Goal: Task Accomplishment & Management: Complete application form

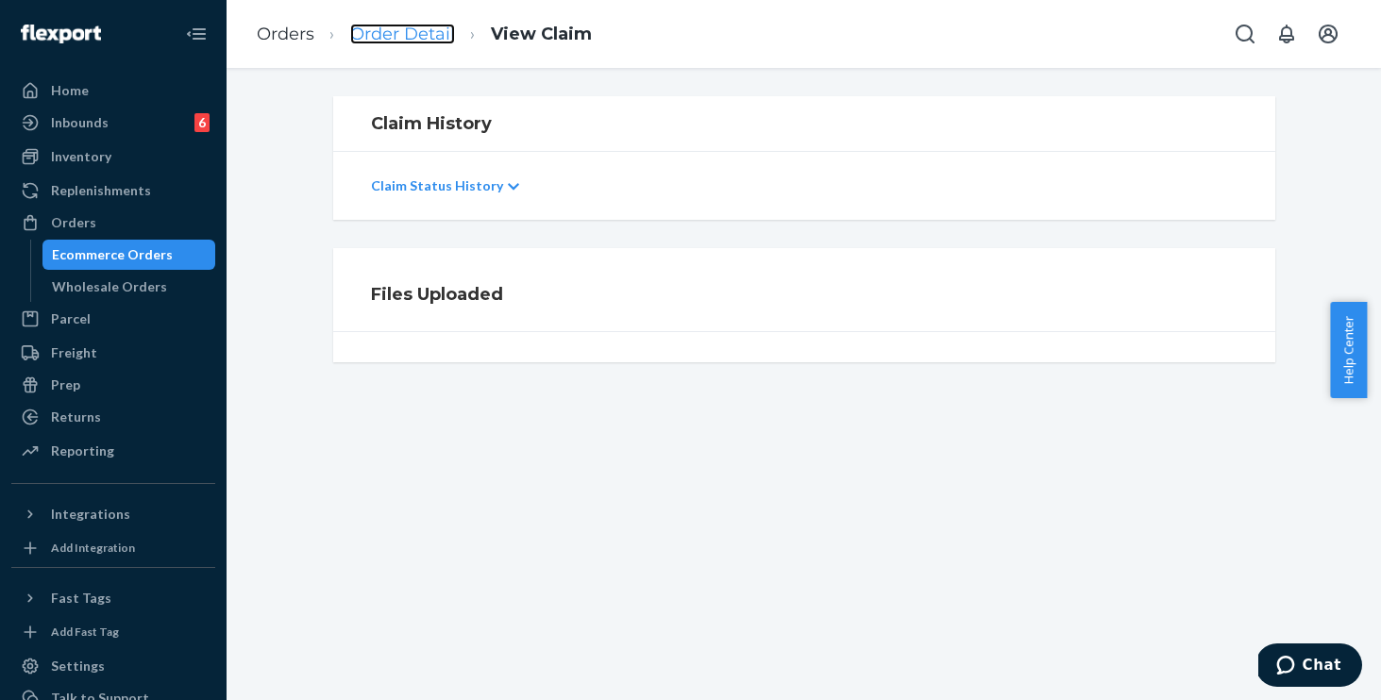
click at [388, 27] on link "Order Detail" at bounding box center [402, 34] width 105 height 21
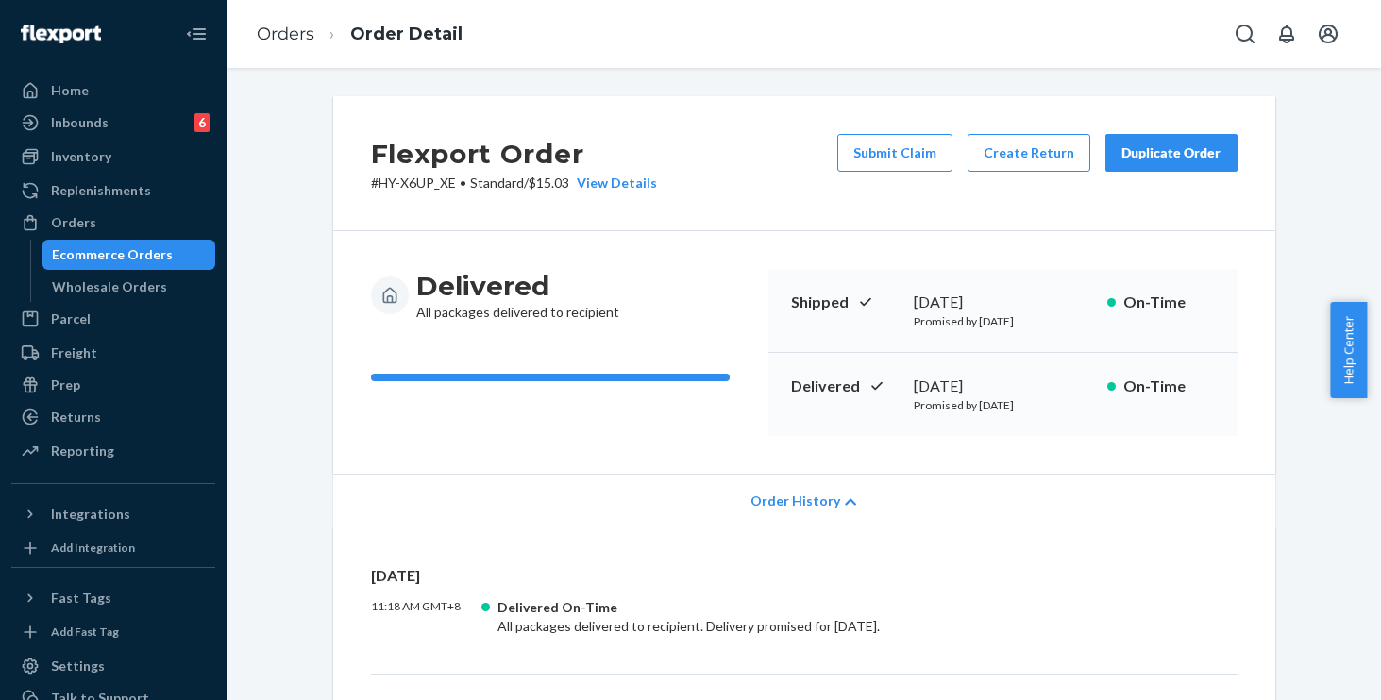
click at [292, 32] on link "Orders" at bounding box center [286, 34] width 58 height 21
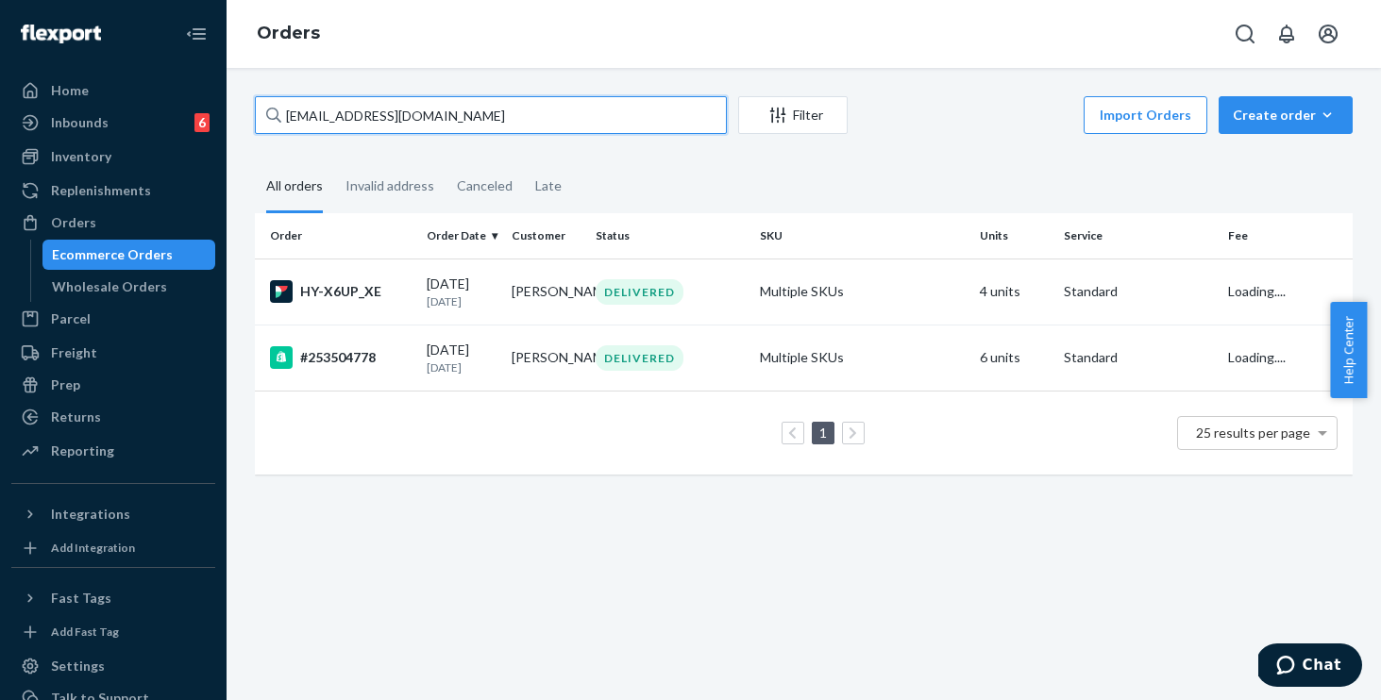
click at [423, 102] on input "[EMAIL_ADDRESS][DOMAIN_NAME]" at bounding box center [491, 115] width 472 height 38
click at [491, 120] on input "[EMAIL_ADDRESS][DOMAIN_NAME]" at bounding box center [491, 115] width 472 height 38
drag, startPoint x: 245, startPoint y: 84, endPoint x: 191, endPoint y: 76, distance: 55.3
click at [192, 76] on div "Home Inbounds 6 Shipping Plans Problems 6 Inventory Products Replenishments Ord…" at bounding box center [690, 350] width 1381 height 700
paste input "254655749"
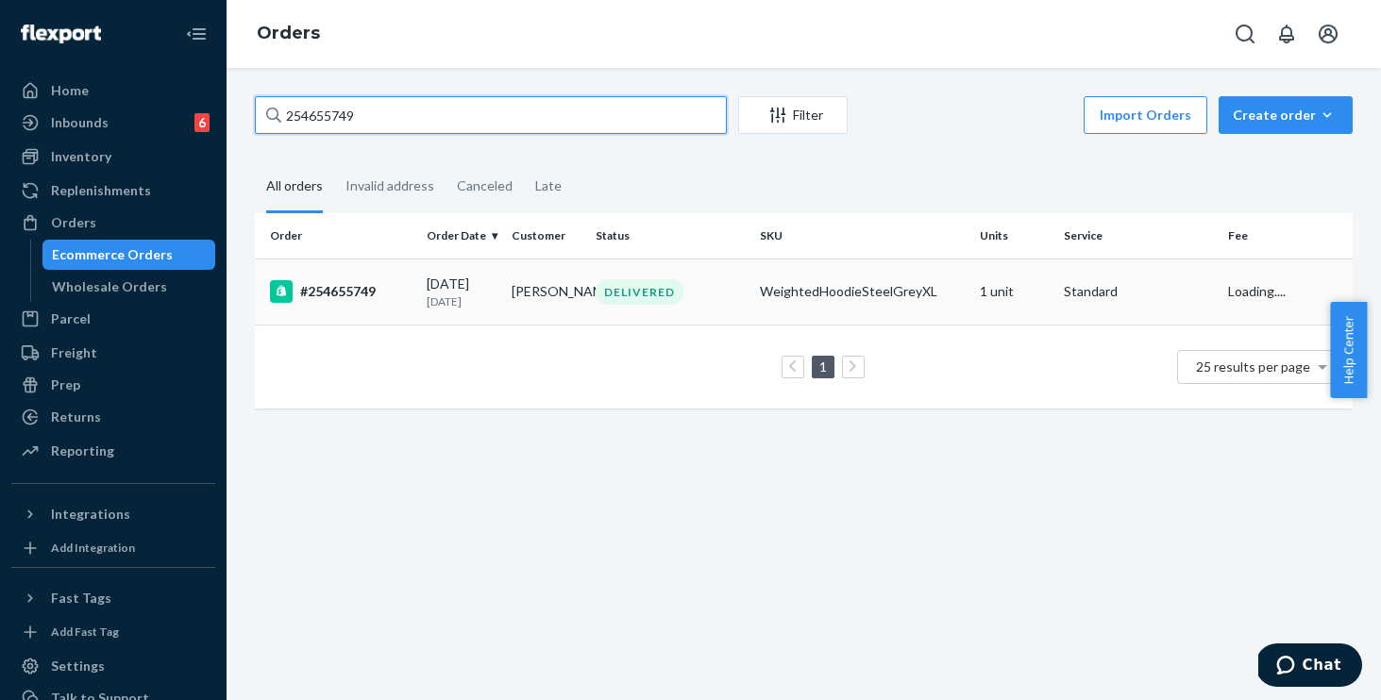
type input "254655749"
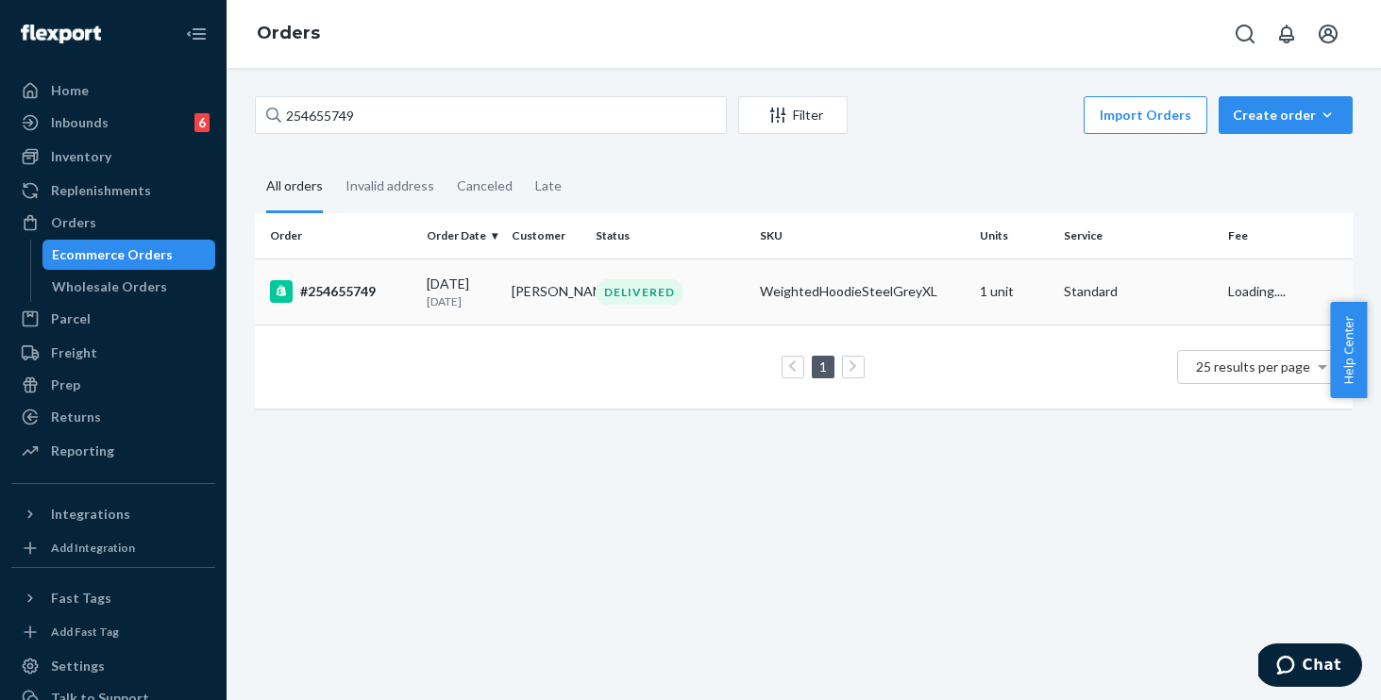
click at [737, 282] on div "DELIVERED" at bounding box center [670, 291] width 157 height 25
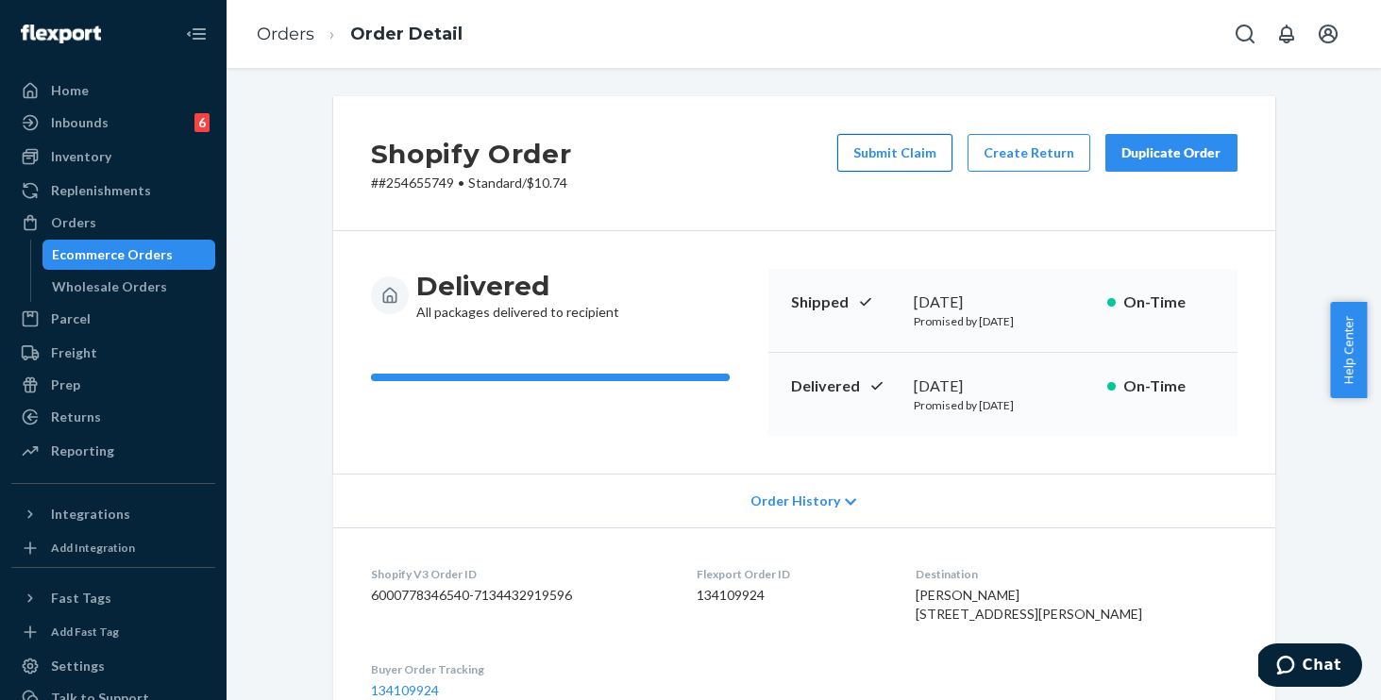
click at [871, 161] on button "Submit Claim" at bounding box center [894, 153] width 115 height 38
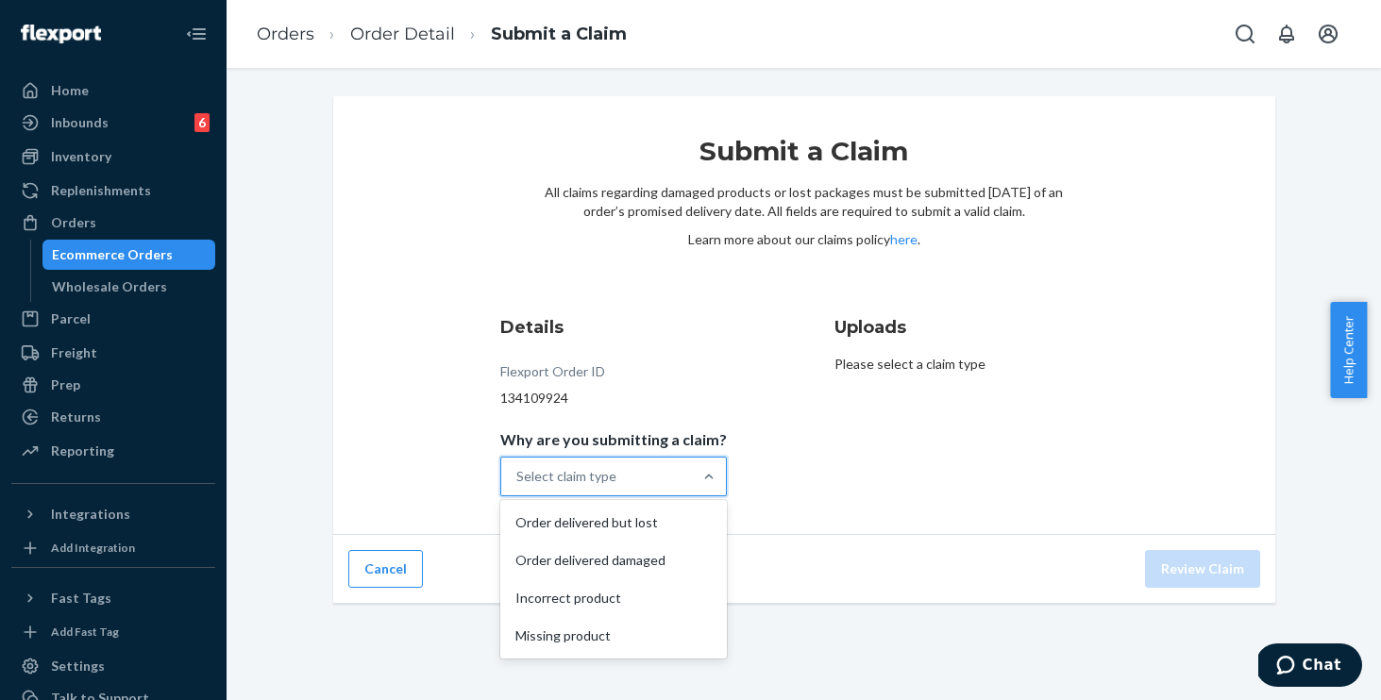
click at [576, 477] on div "Select claim type" at bounding box center [566, 476] width 100 height 19
click at [518, 477] on input "Why are you submitting a claim? option Order delivered but lost focused, 1 of 4…" at bounding box center [517, 476] width 2 height 19
click at [574, 528] on div "Order delivered but lost" at bounding box center [613, 523] width 219 height 38
click at [518, 486] on input "Why are you submitting a claim? option Order delivered but lost focused, 1 of 4…" at bounding box center [517, 476] width 2 height 19
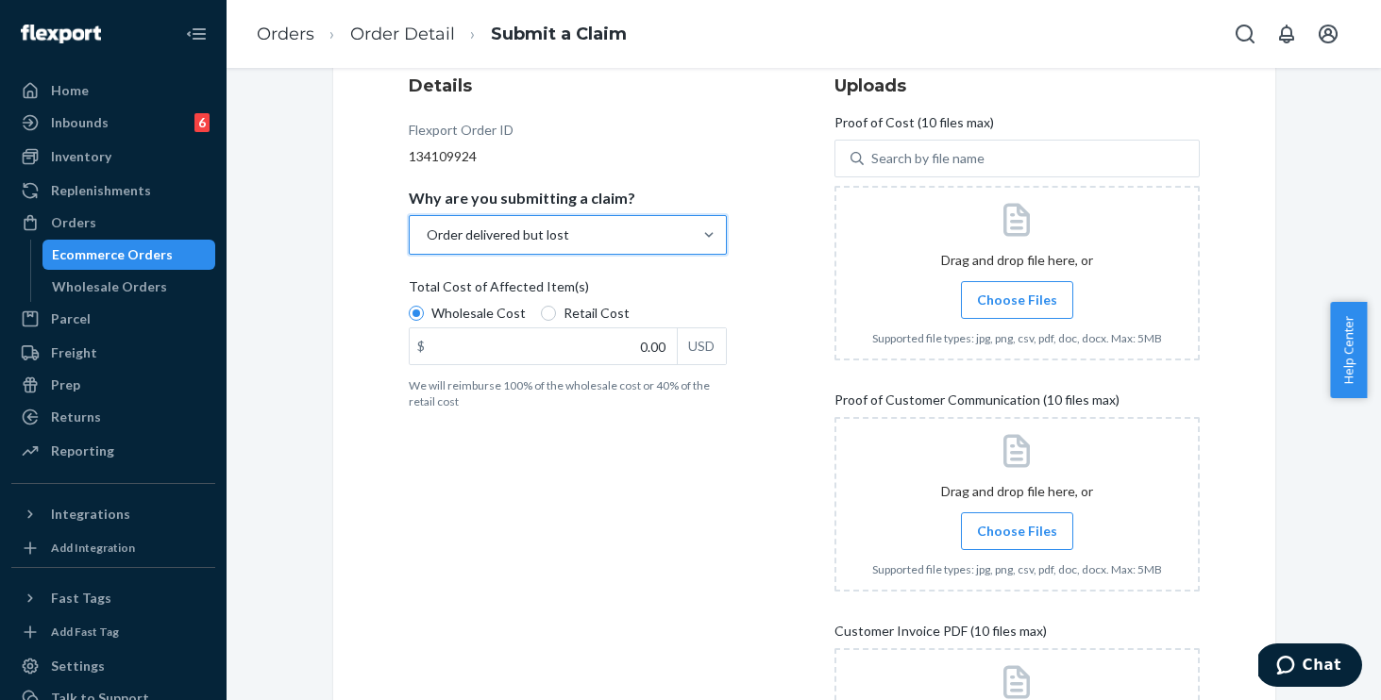
scroll to position [197, 0]
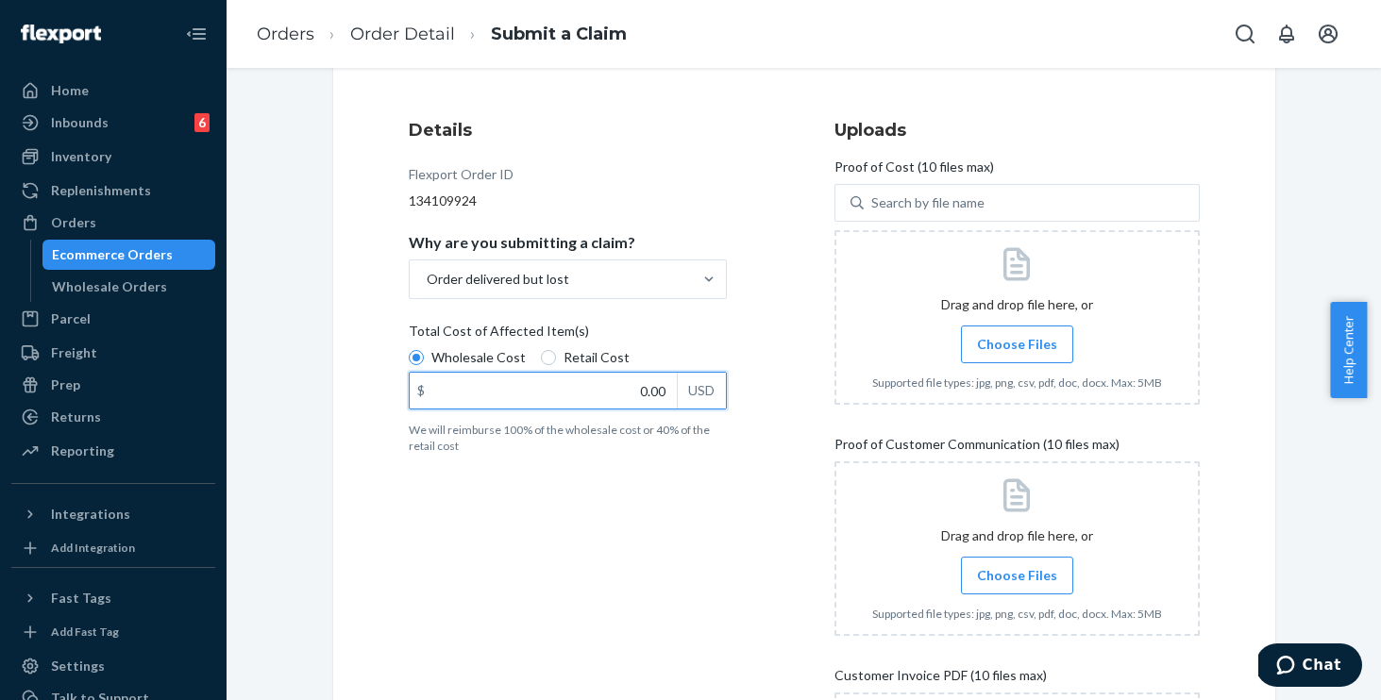
click at [623, 397] on input "0.00" at bounding box center [543, 391] width 267 height 36
type input "79.00"
click at [991, 348] on span "Choose Files" at bounding box center [1017, 344] width 80 height 19
click at [1016, 348] on input "Choose Files" at bounding box center [1016, 344] width 1 height 21
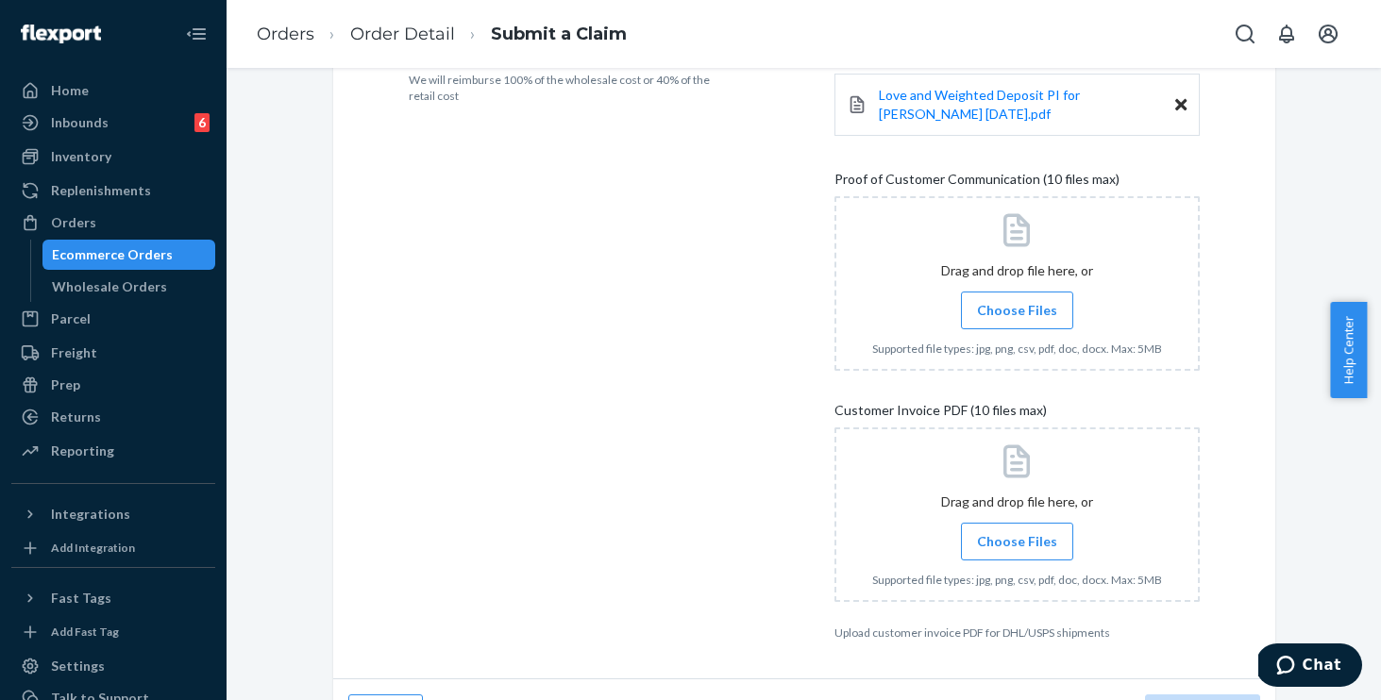
scroll to position [545, 0]
click at [1002, 315] on span "Choose Files" at bounding box center [1017, 312] width 80 height 19
click at [1016, 315] on input "Choose Files" at bounding box center [1016, 312] width 1 height 21
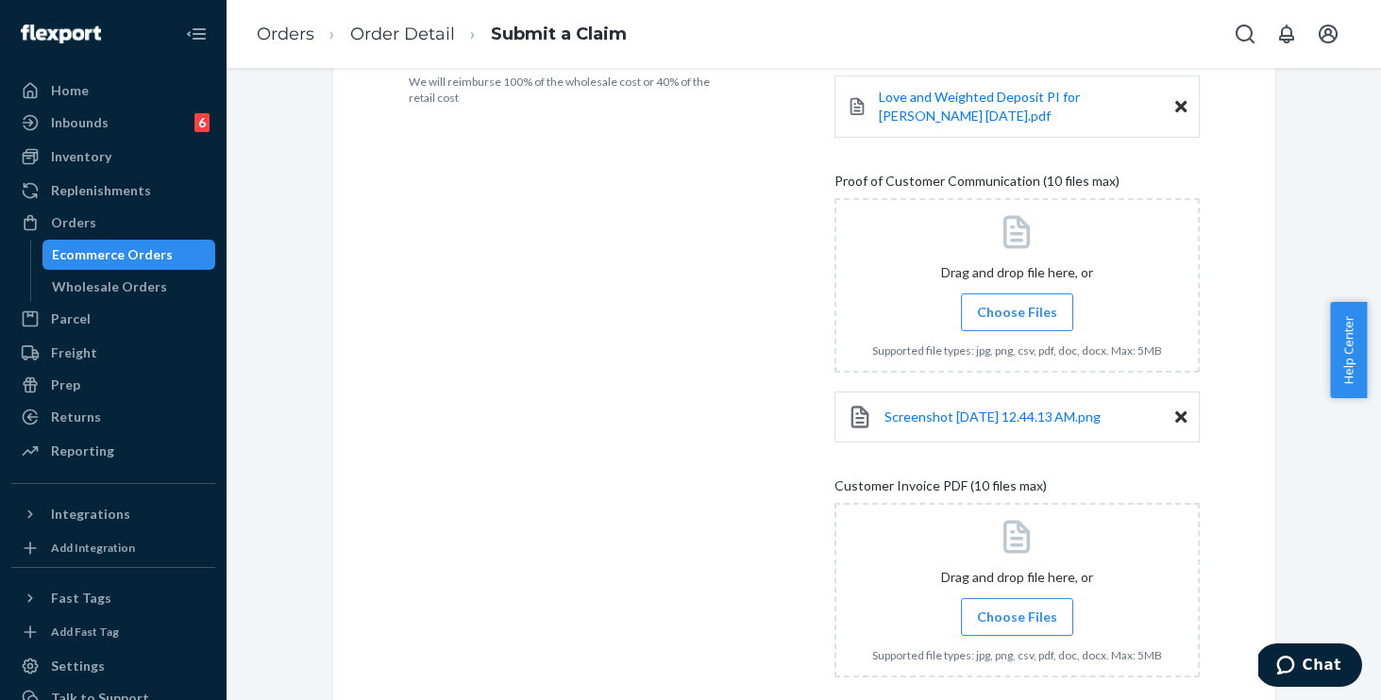
click at [1034, 303] on span "Choose Files" at bounding box center [1017, 312] width 80 height 19
click at [1017, 303] on input "Choose Files" at bounding box center [1016, 312] width 1 height 21
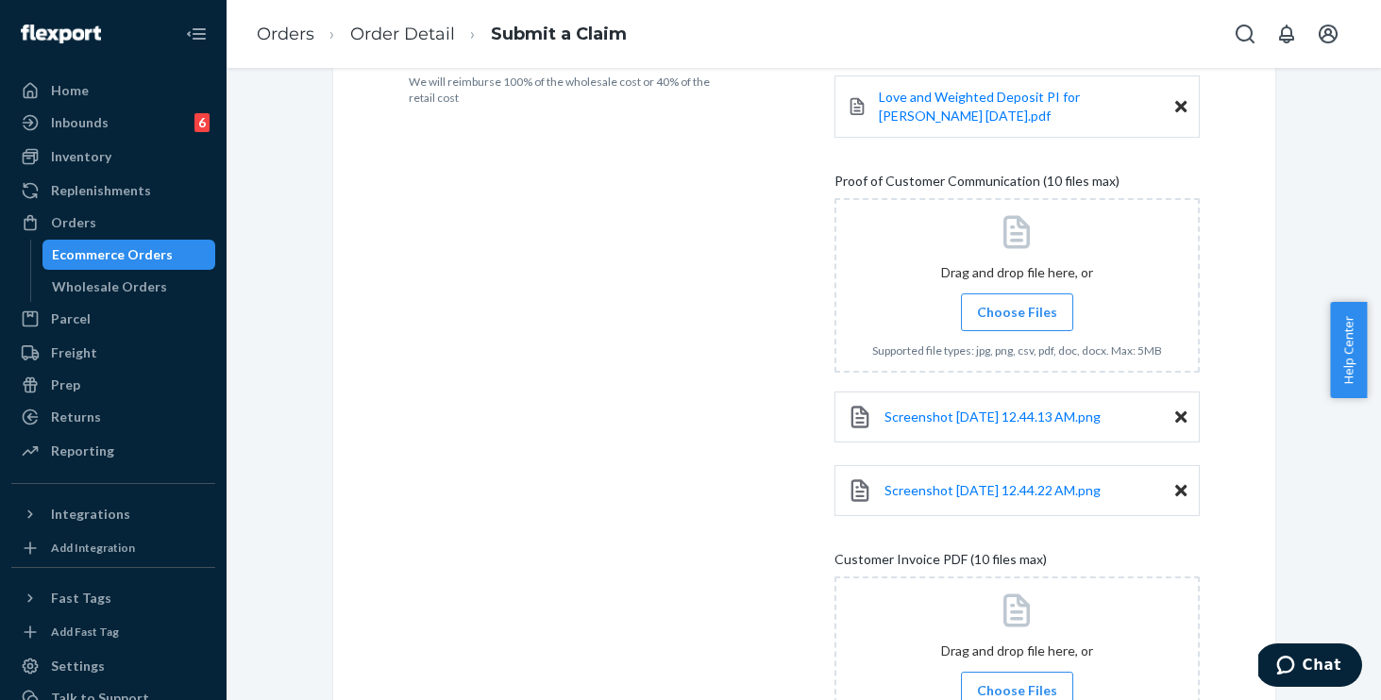
scroll to position [743, 0]
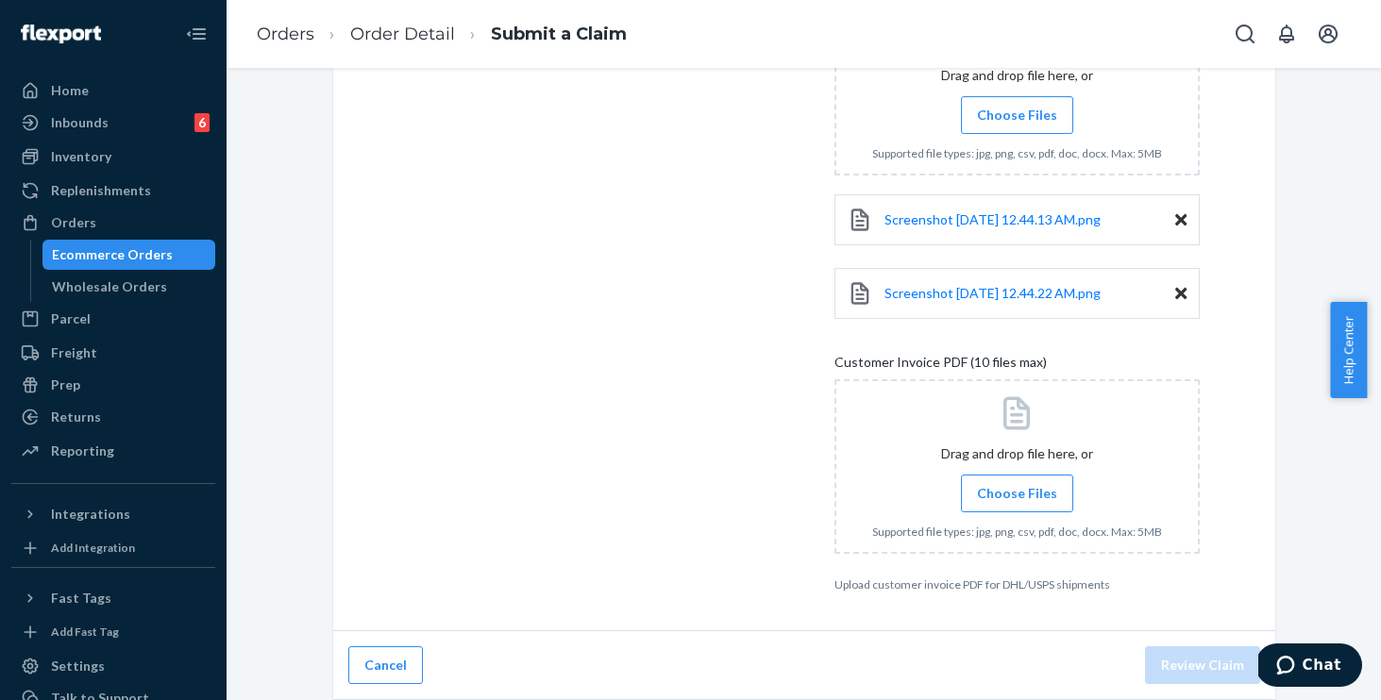
click at [1017, 484] on span "Choose Files" at bounding box center [1017, 493] width 80 height 19
click at [1017, 484] on input "Choose Files" at bounding box center [1016, 493] width 1 height 21
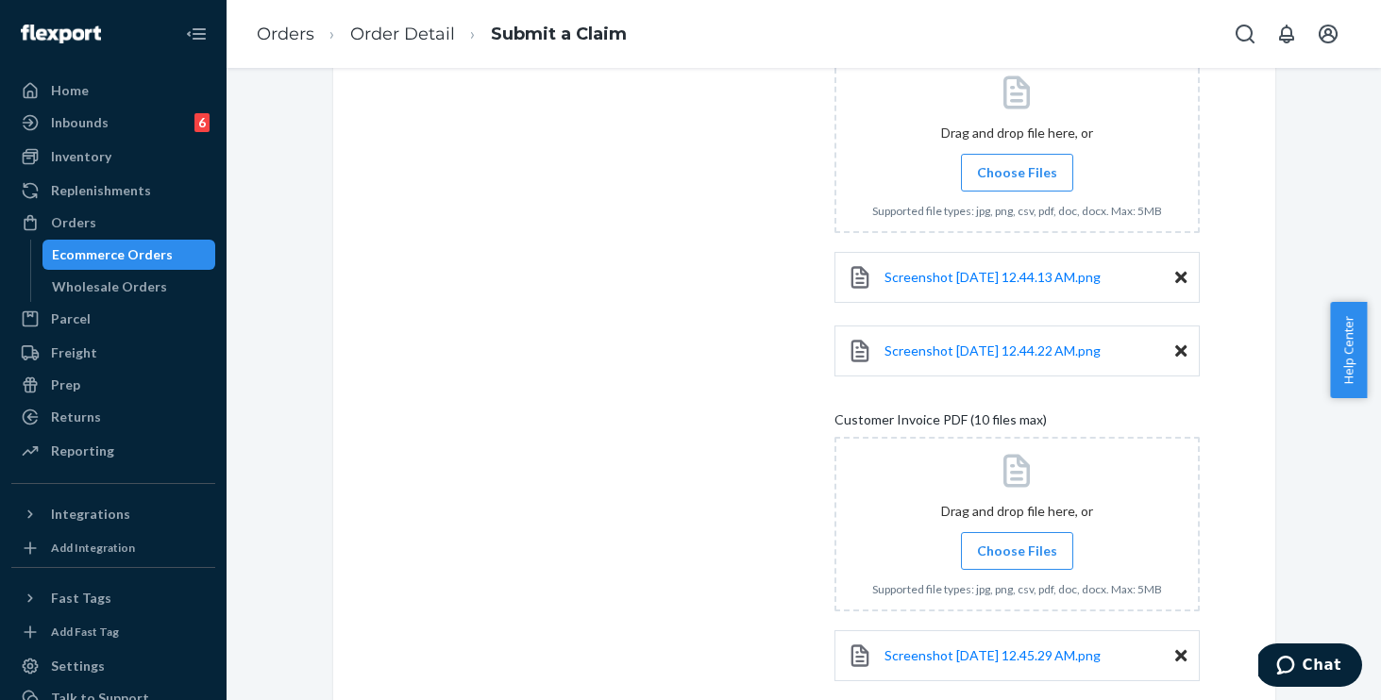
scroll to position [816, 0]
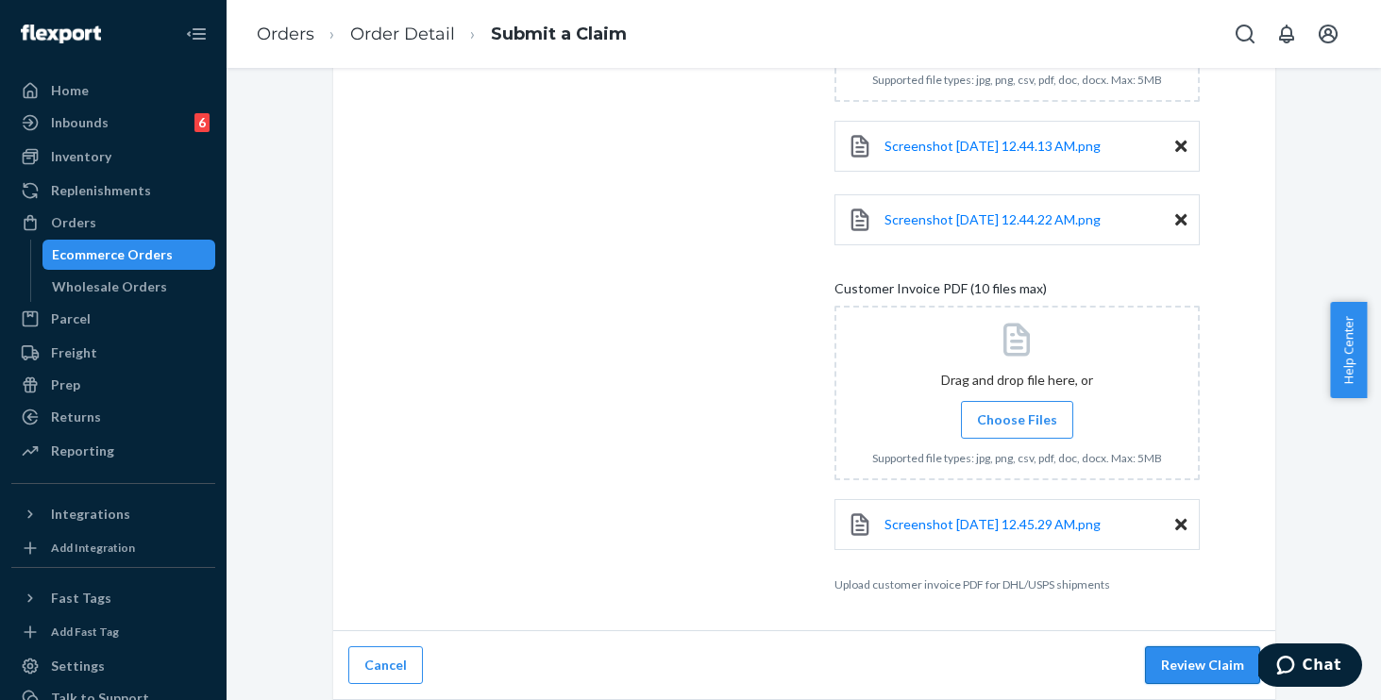
click at [1176, 653] on button "Review Claim" at bounding box center [1202, 665] width 115 height 38
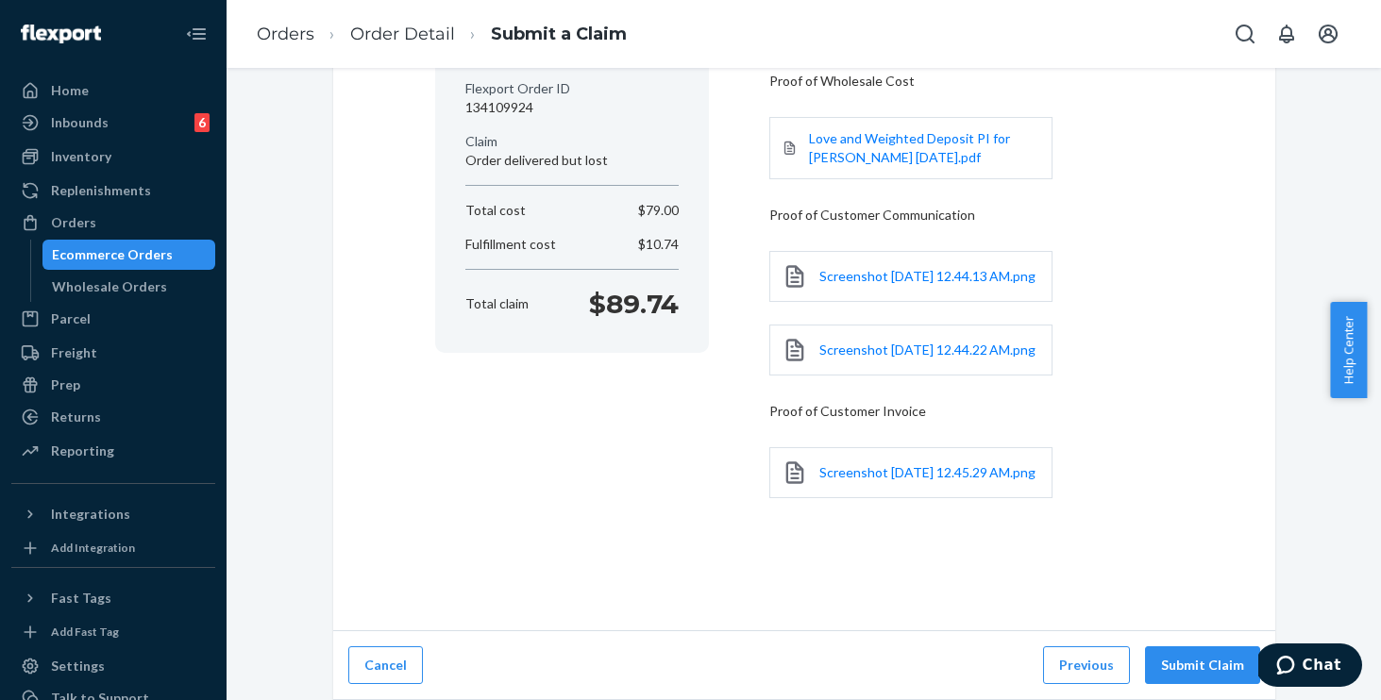
scroll to position [250, 0]
click at [1182, 652] on button "Submit Claim" at bounding box center [1202, 665] width 115 height 38
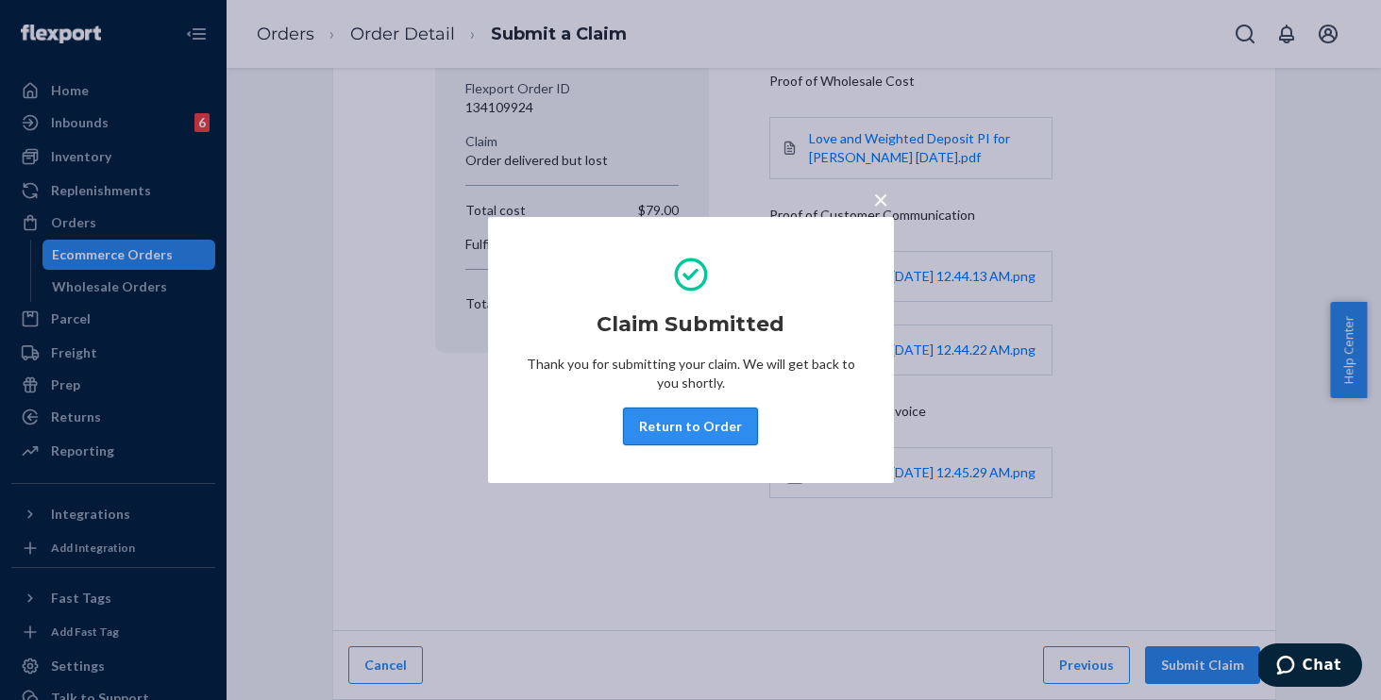
click at [722, 413] on button "Return to Order" at bounding box center [690, 427] width 135 height 38
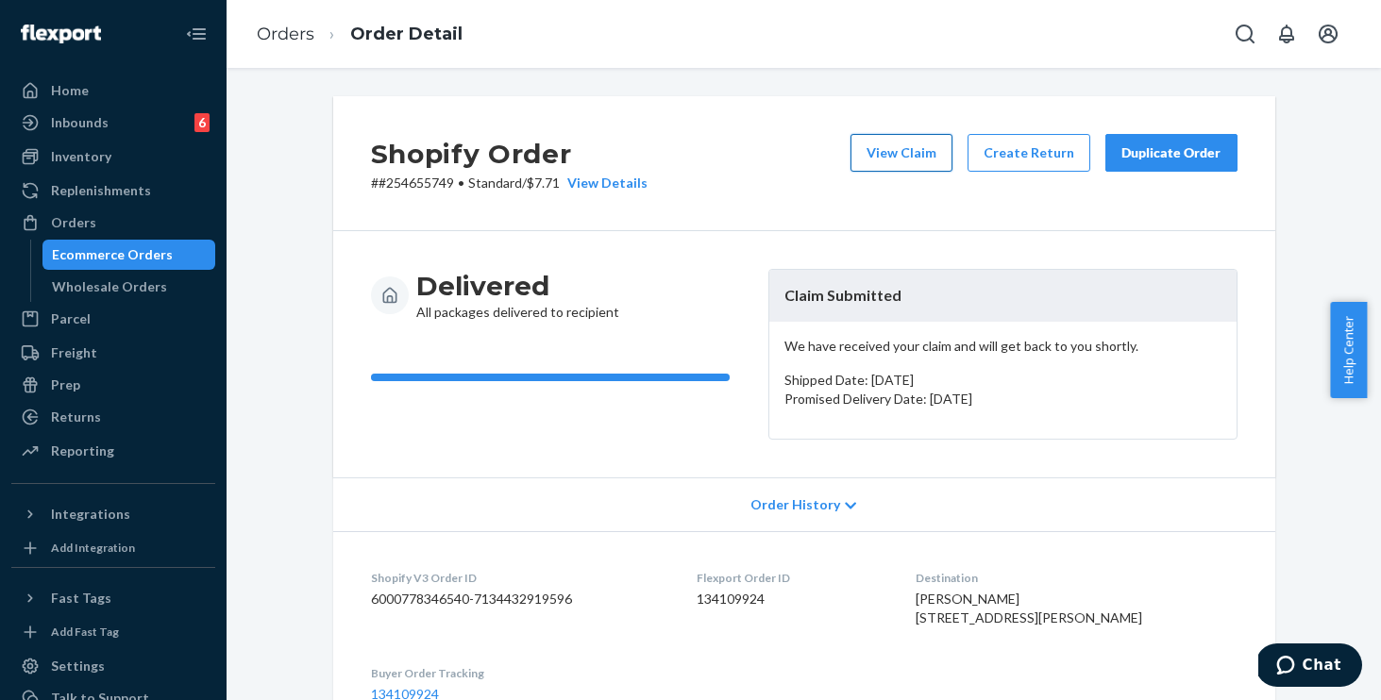
click at [897, 159] on button "View Claim" at bounding box center [901, 153] width 102 height 38
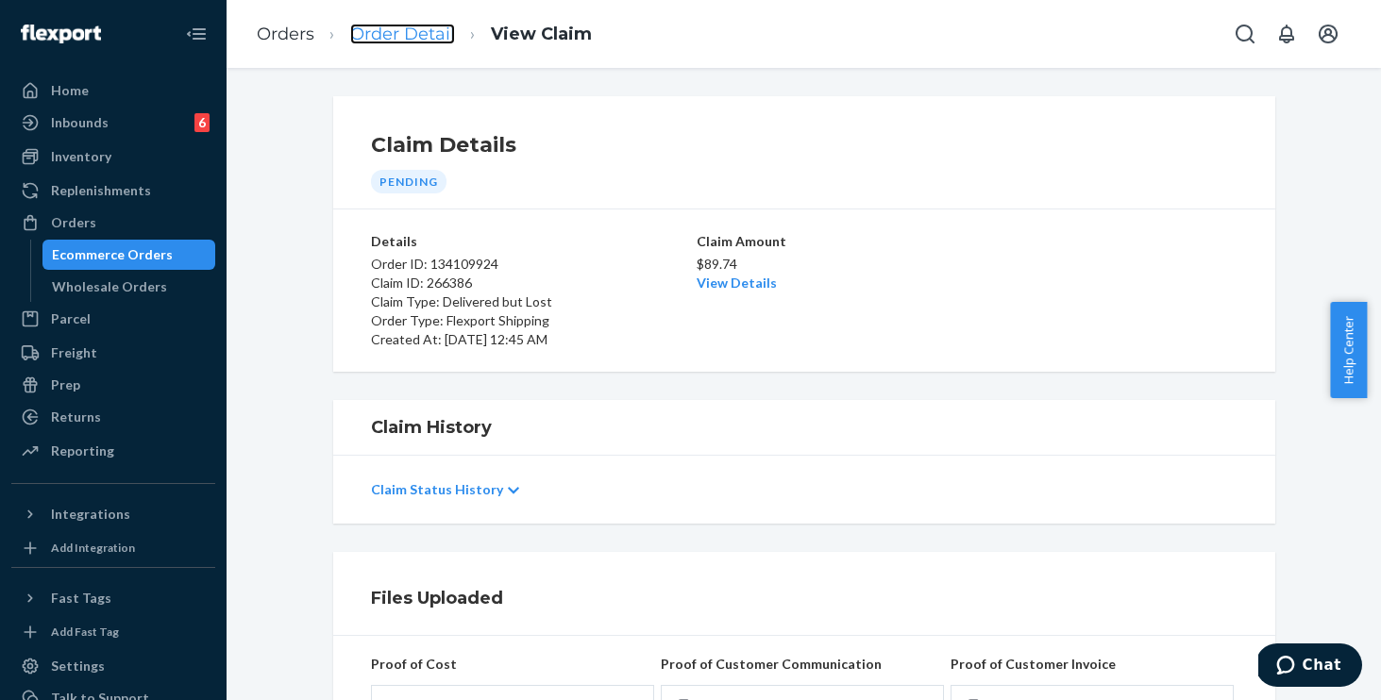
click at [415, 35] on link "Order Detail" at bounding box center [402, 34] width 105 height 21
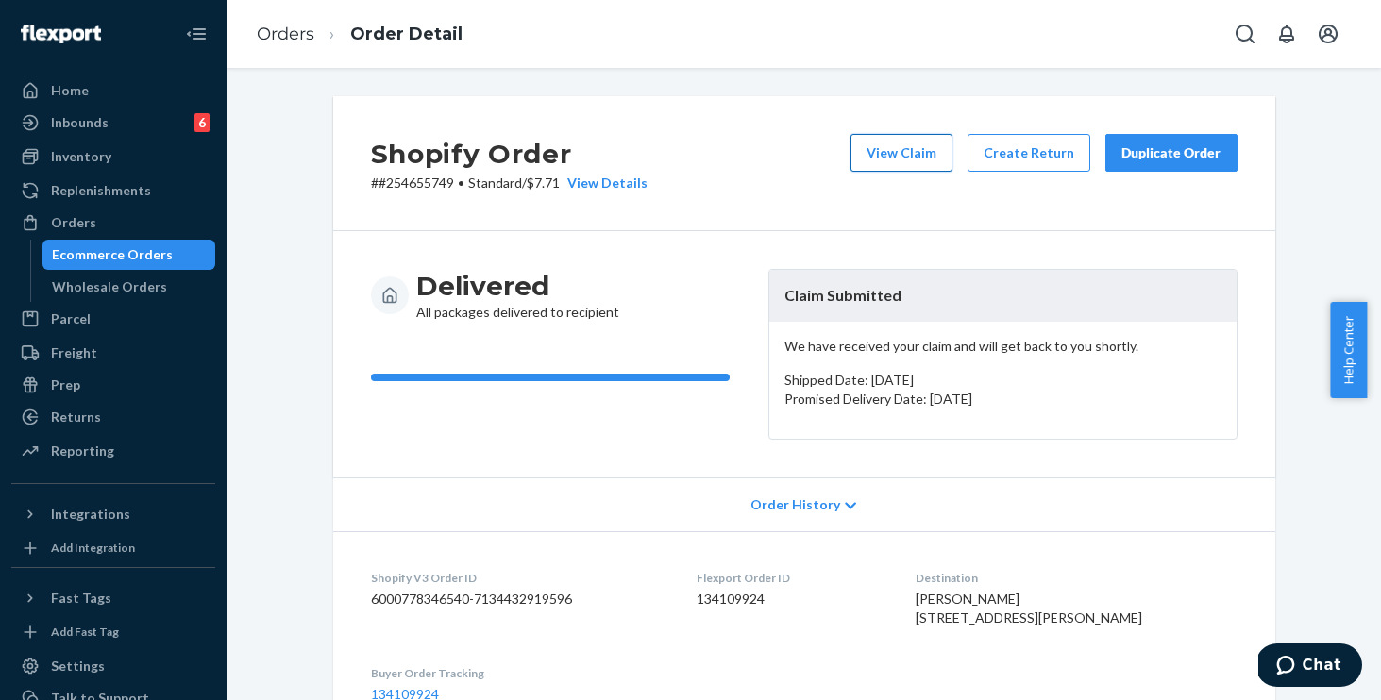
click at [888, 146] on button "View Claim" at bounding box center [901, 153] width 102 height 38
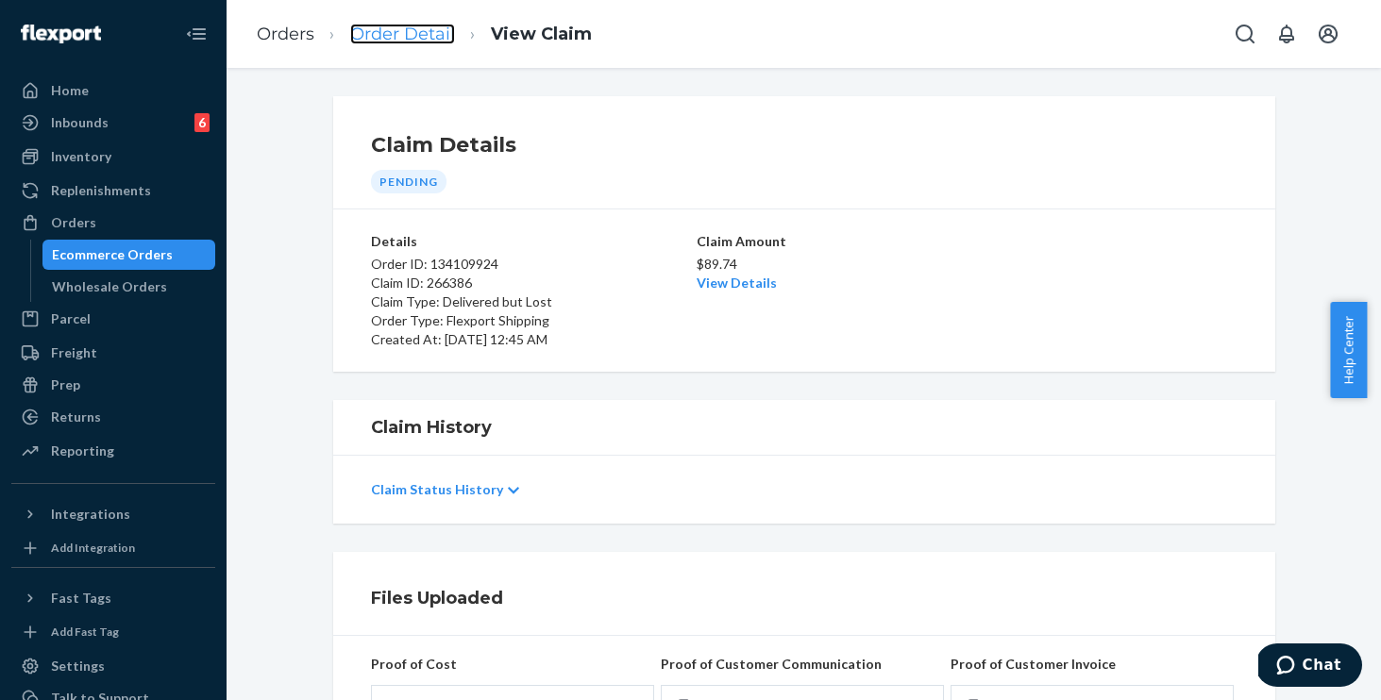
click at [396, 39] on link "Order Detail" at bounding box center [402, 34] width 105 height 21
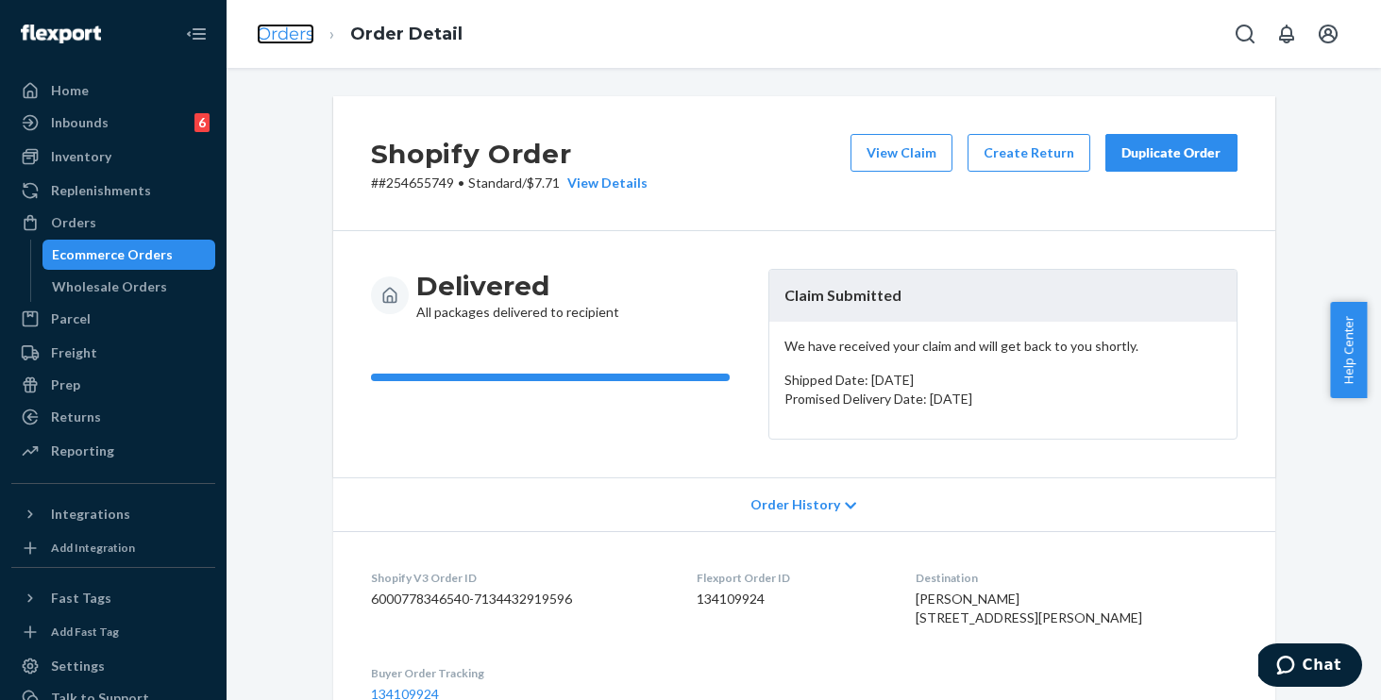
click at [294, 27] on link "Orders" at bounding box center [286, 34] width 58 height 21
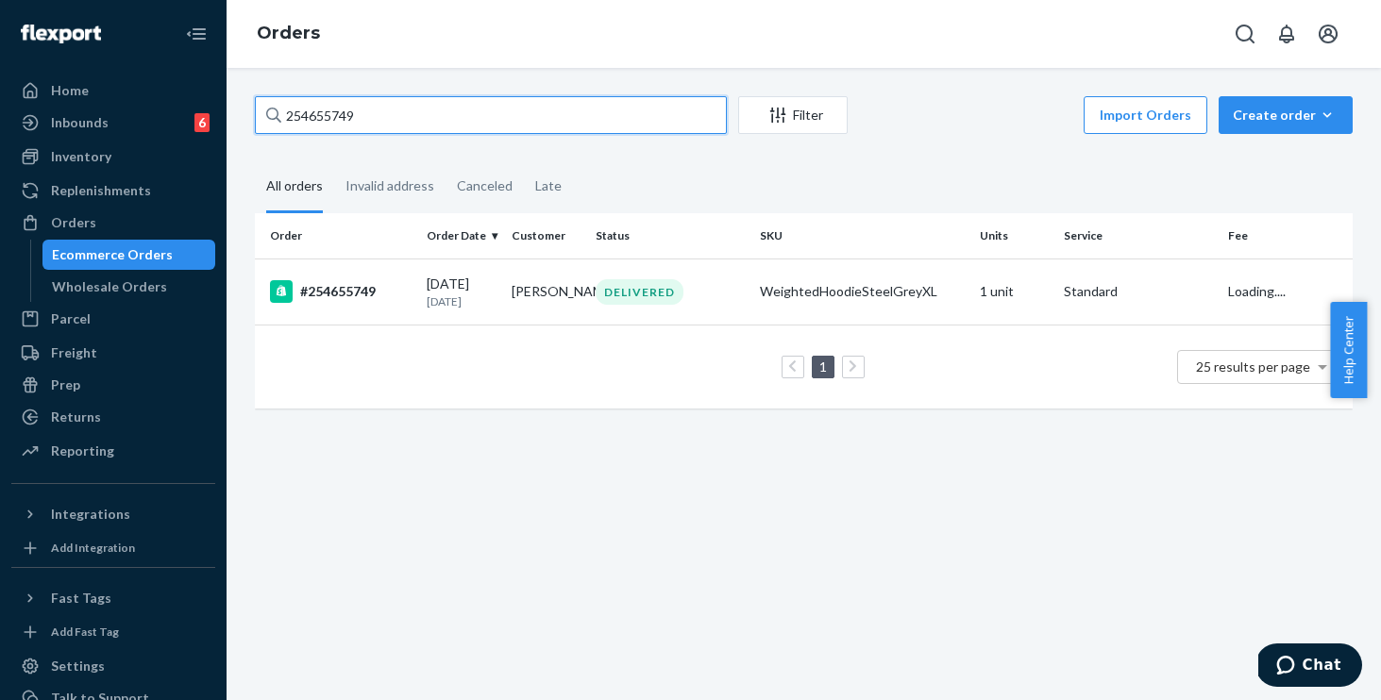
click at [421, 116] on input "254655749" at bounding box center [491, 115] width 472 height 38
drag, startPoint x: 421, startPoint y: 116, endPoint x: 105, endPoint y: 48, distance: 323.4
click at [106, 49] on div "Home Inbounds 6 Shipping Plans Problems 6 Inventory Products Replenishments Ord…" at bounding box center [690, 350] width 1381 height 700
paste input "331633"
type input "254331633"
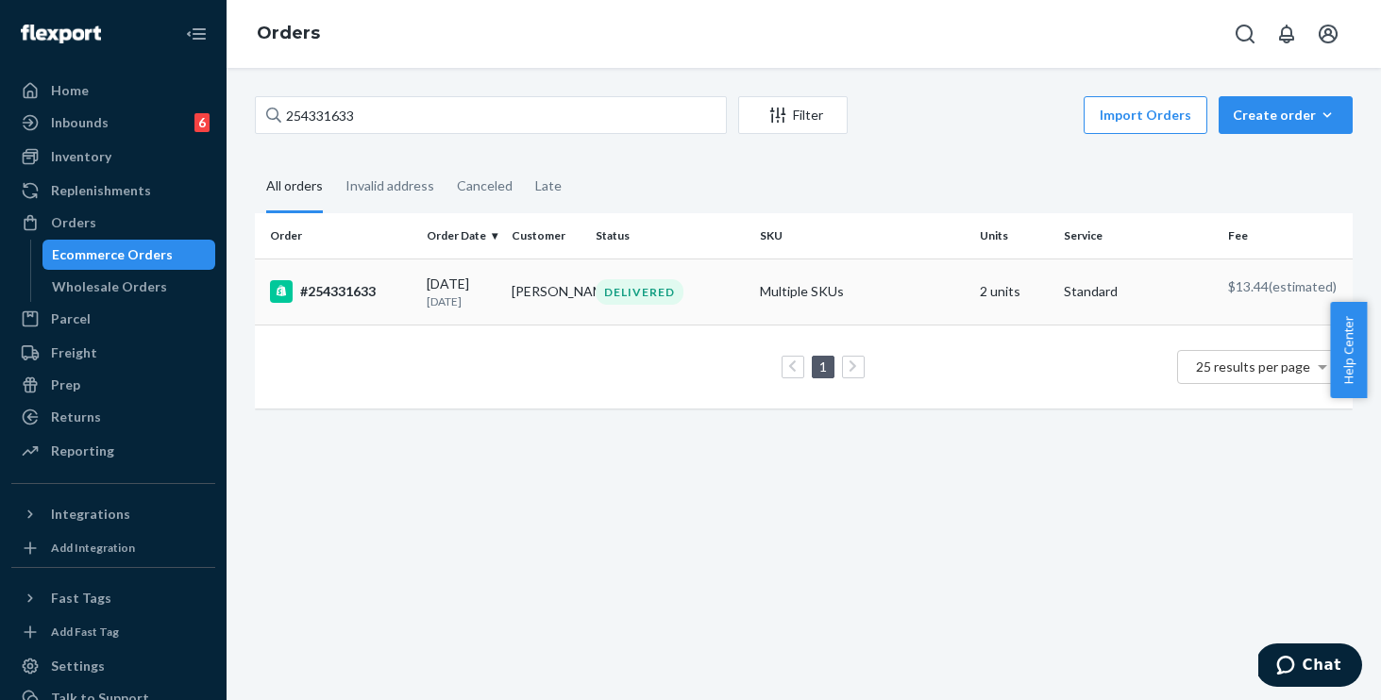
click at [390, 293] on div "#254331633" at bounding box center [341, 291] width 142 height 23
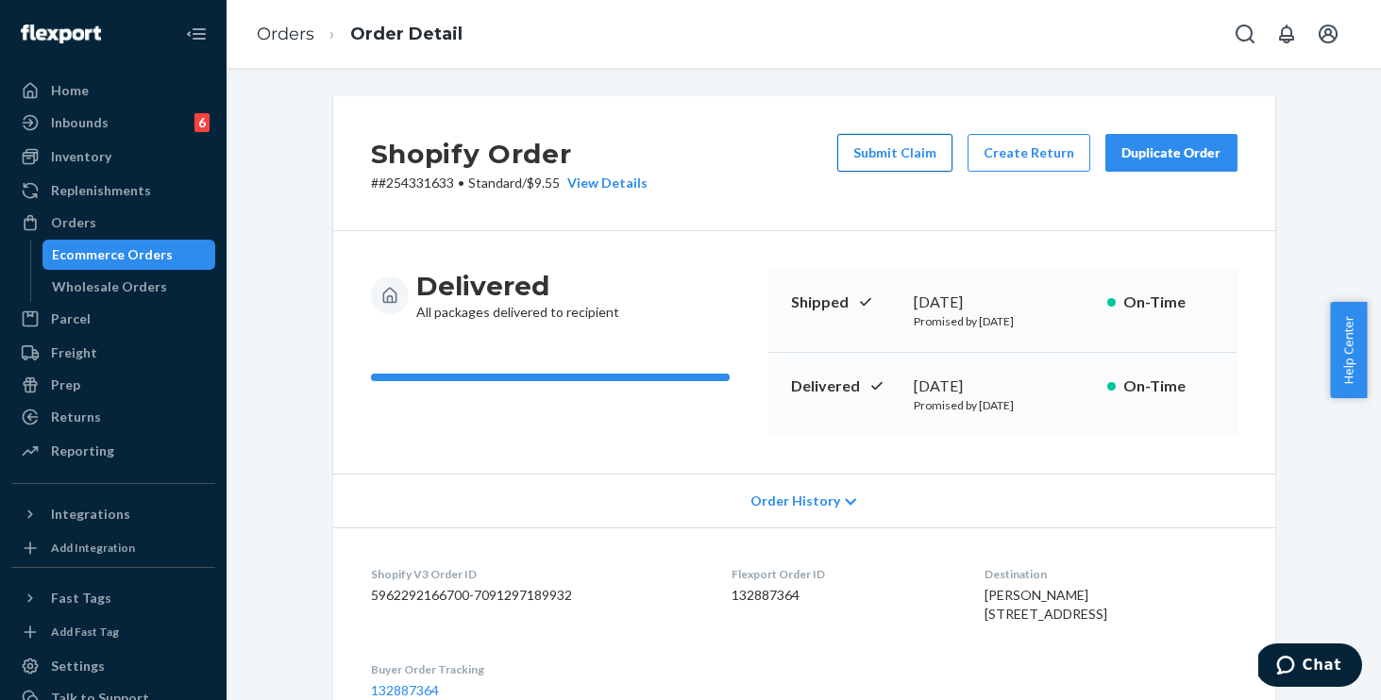
click at [904, 157] on button "Submit Claim" at bounding box center [894, 153] width 115 height 38
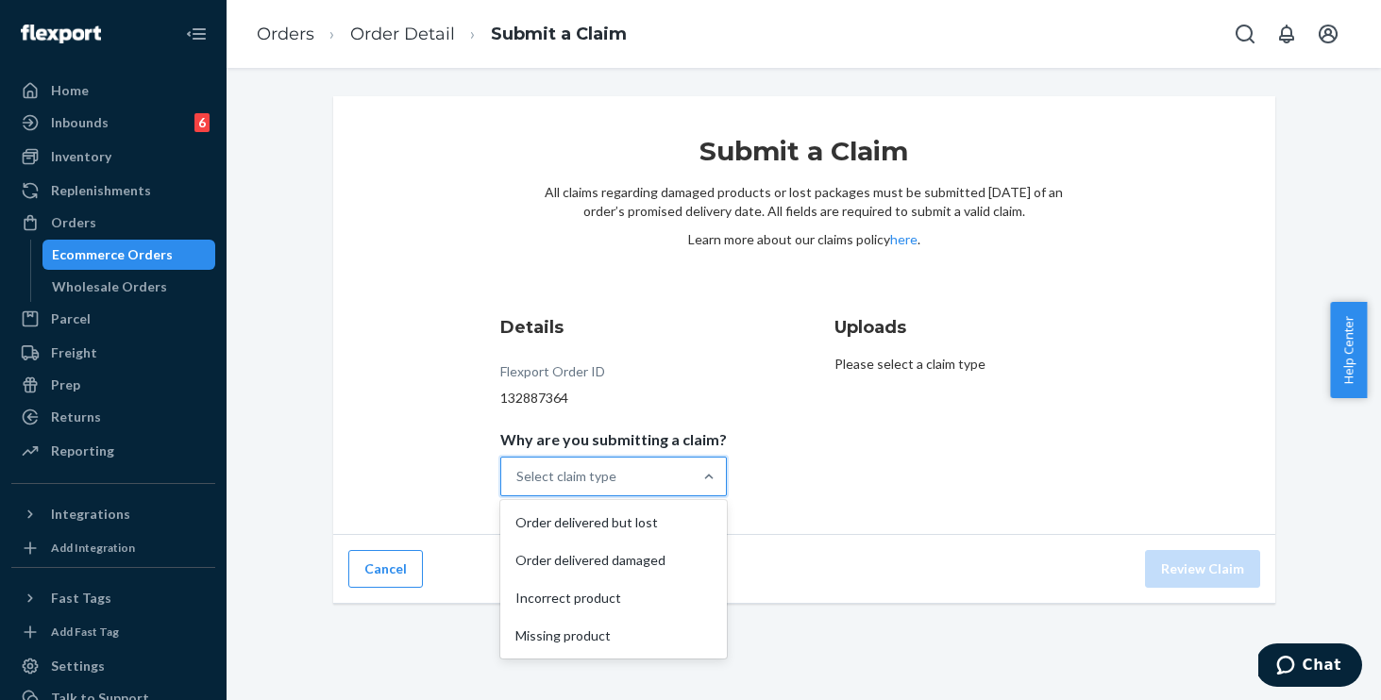
click at [644, 467] on div "Select claim type" at bounding box center [596, 477] width 191 height 38
click at [518, 467] on input "Why are you submitting a claim? option Order delivered but lost focused, 1 of 4…" at bounding box center [517, 476] width 2 height 19
click at [589, 562] on div "Order delivered damaged" at bounding box center [613, 561] width 219 height 38
click at [518, 486] on input "Why are you submitting a claim? option Order delivered damaged focused, 2 of 4.…" at bounding box center [517, 476] width 2 height 19
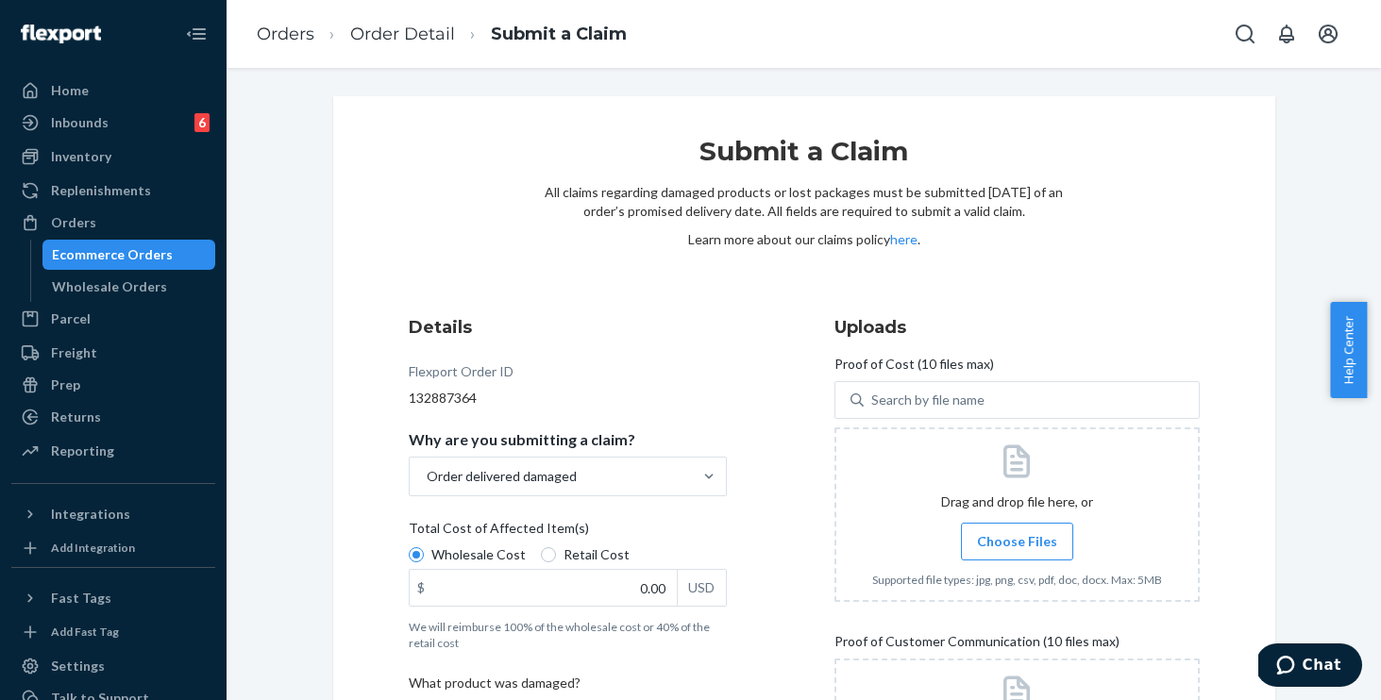
click at [776, 386] on div "Details Flexport Order ID 132887364 Why are you submitting a claim? Order deliv…" at bounding box center [804, 581] width 791 height 533
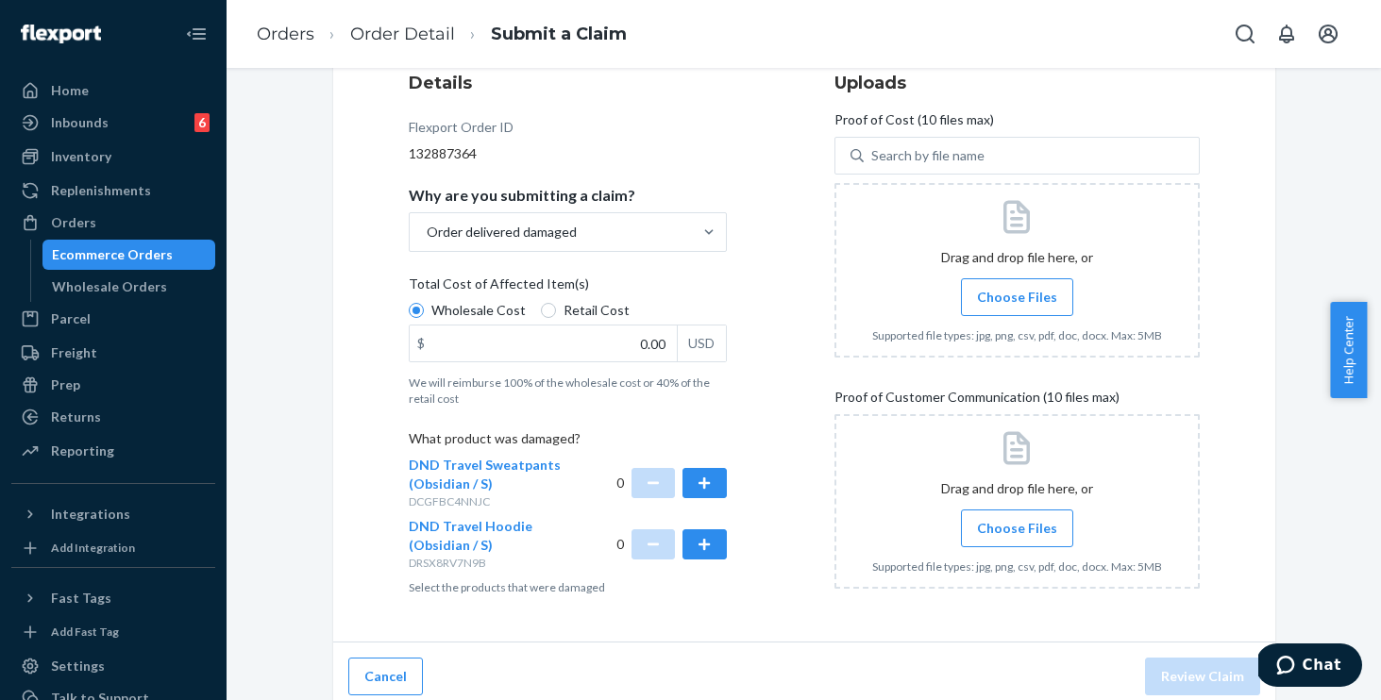
scroll to position [256, 0]
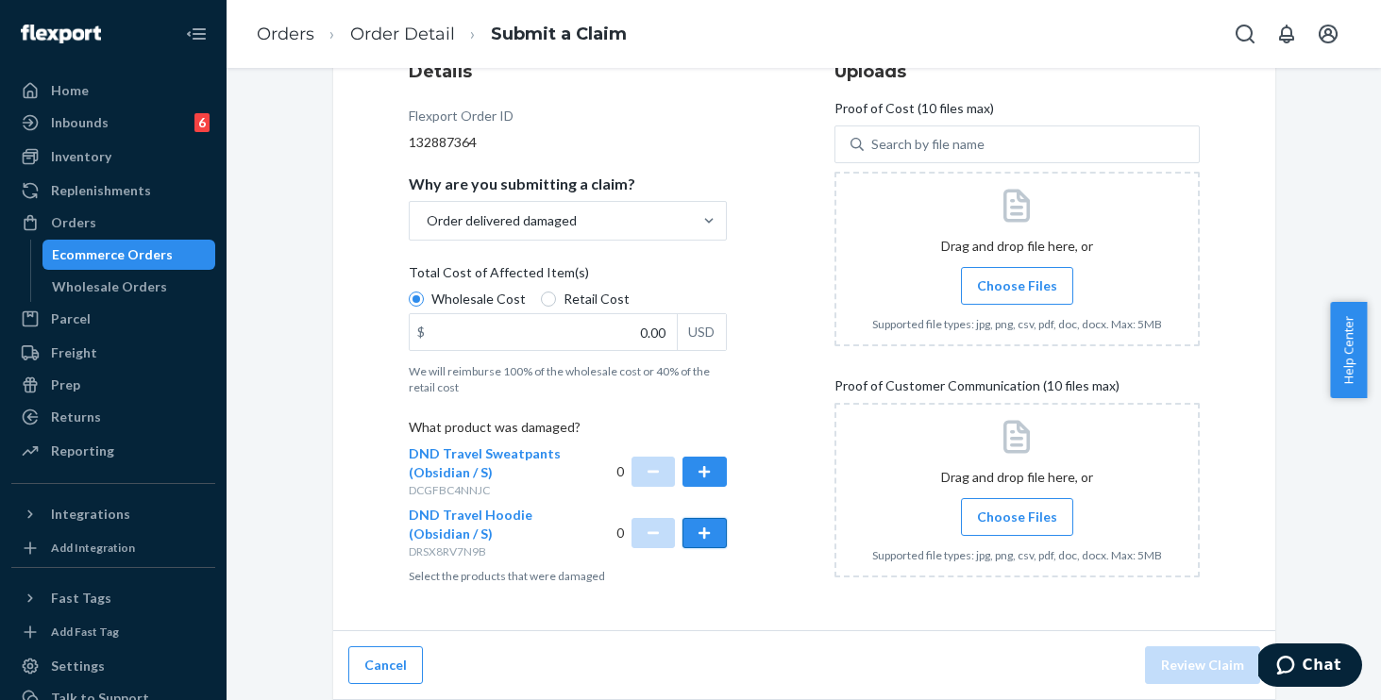
click at [698, 537] on button "button" at bounding box center [703, 533] width 43 height 30
click at [775, 436] on div "Details Flexport Order ID 132887364 Why are you submitting a claim? Order deliv…" at bounding box center [804, 325] width 791 height 533
click at [753, 260] on div "Details Flexport Order ID 132887364 Why are you submitting a claim? Order deliv…" at bounding box center [591, 326] width 365 height 556
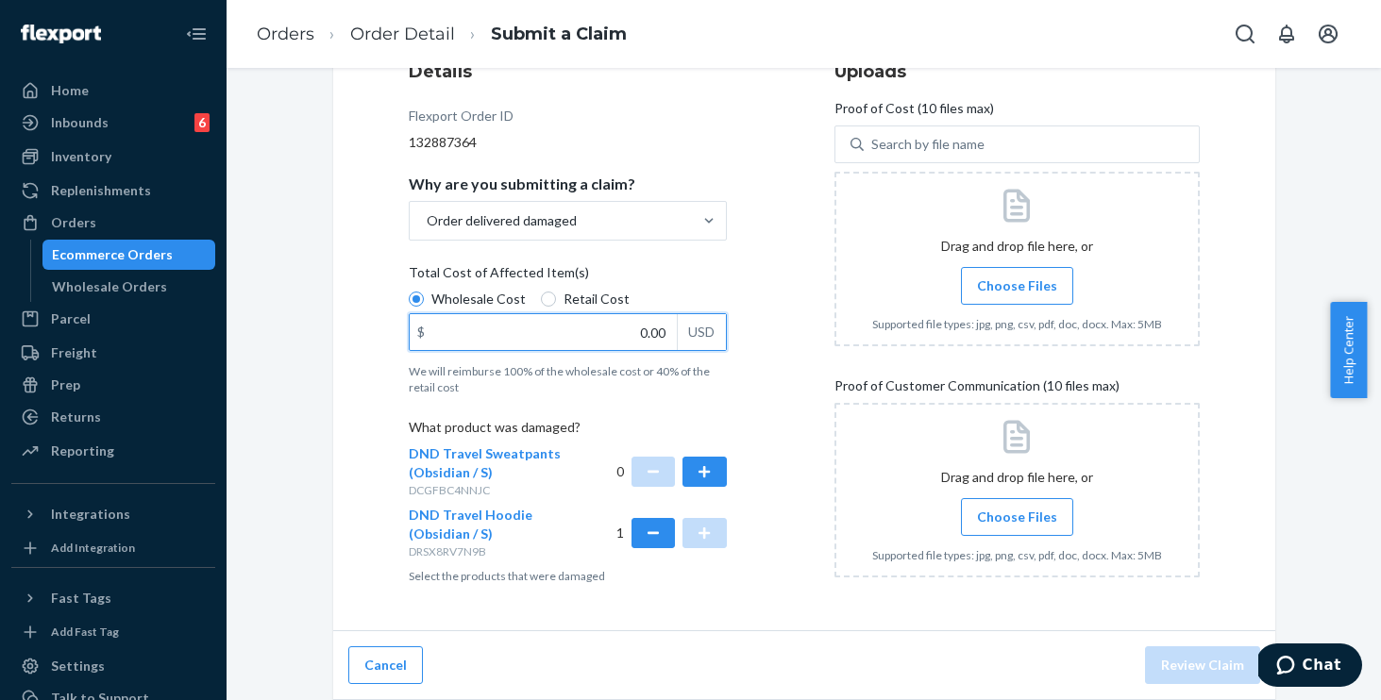
click at [617, 327] on input "0.00" at bounding box center [543, 332] width 267 height 36
type input "13.80"
click at [1008, 283] on span "Choose Files" at bounding box center [1017, 286] width 80 height 19
click at [1016, 283] on input "Choose Files" at bounding box center [1016, 286] width 1 height 21
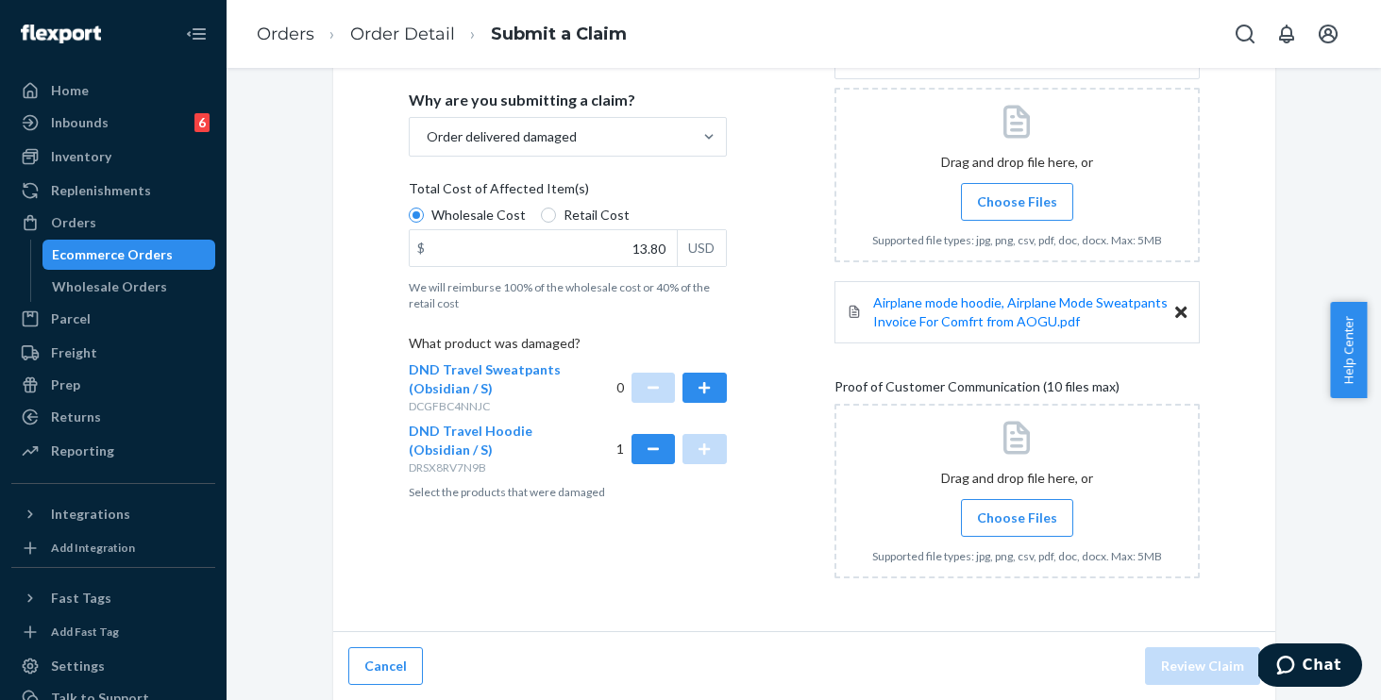
scroll to position [341, 0]
click at [1005, 528] on label "Choose Files" at bounding box center [1017, 517] width 112 height 38
click at [1016, 528] on input "Choose Files" at bounding box center [1016, 517] width 1 height 21
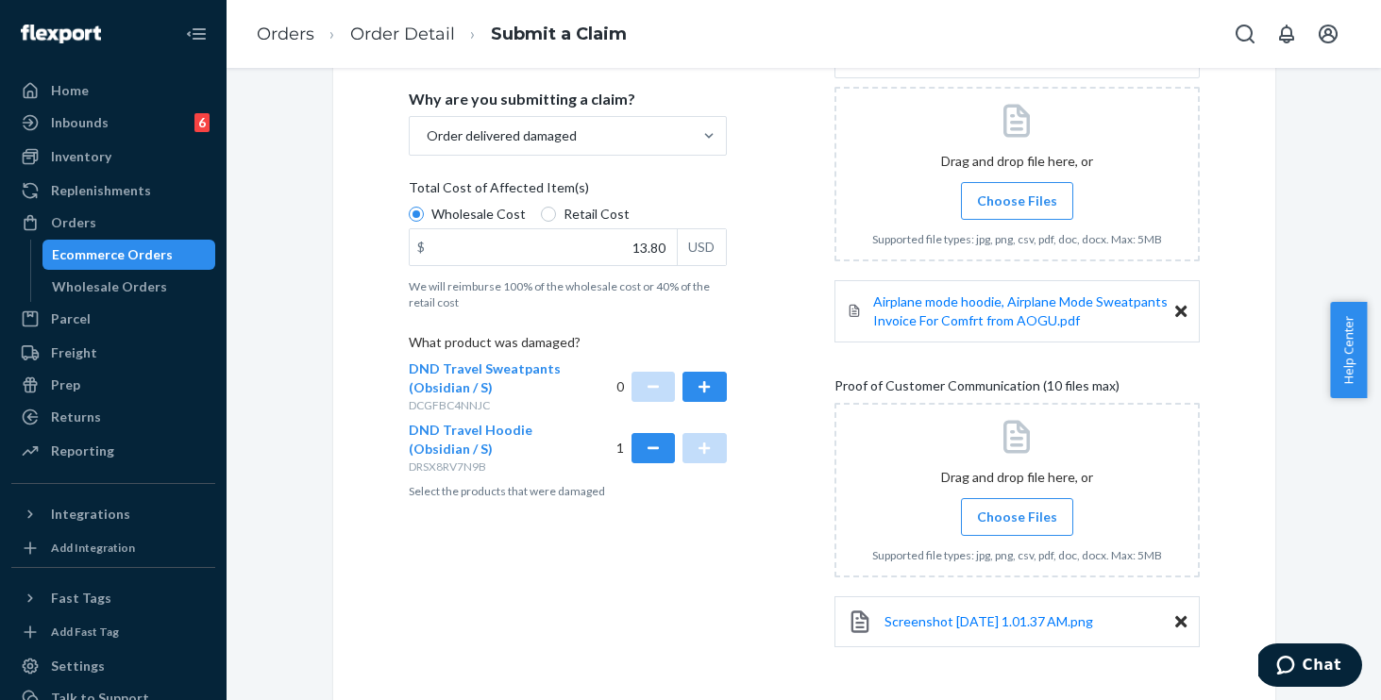
click at [999, 514] on span "Choose Files" at bounding box center [1017, 517] width 80 height 19
click at [1016, 514] on input "Choose Files" at bounding box center [1016, 517] width 1 height 21
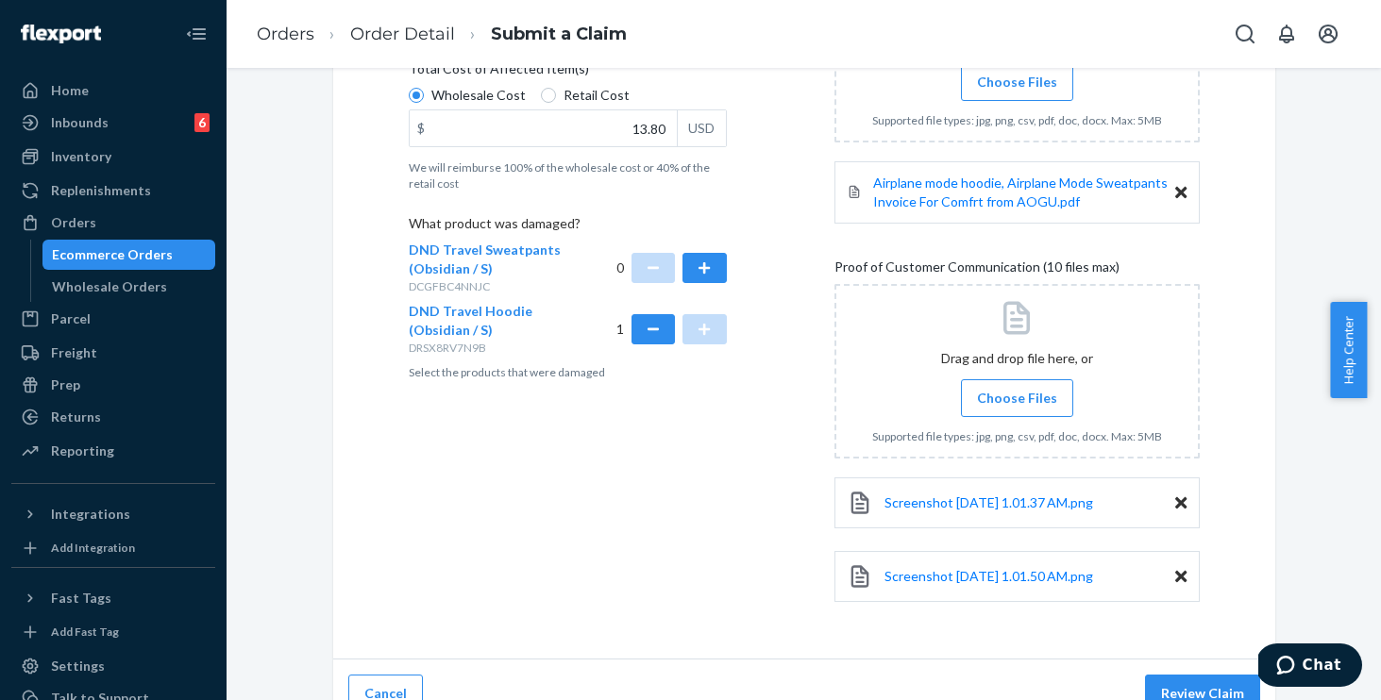
scroll to position [488, 0]
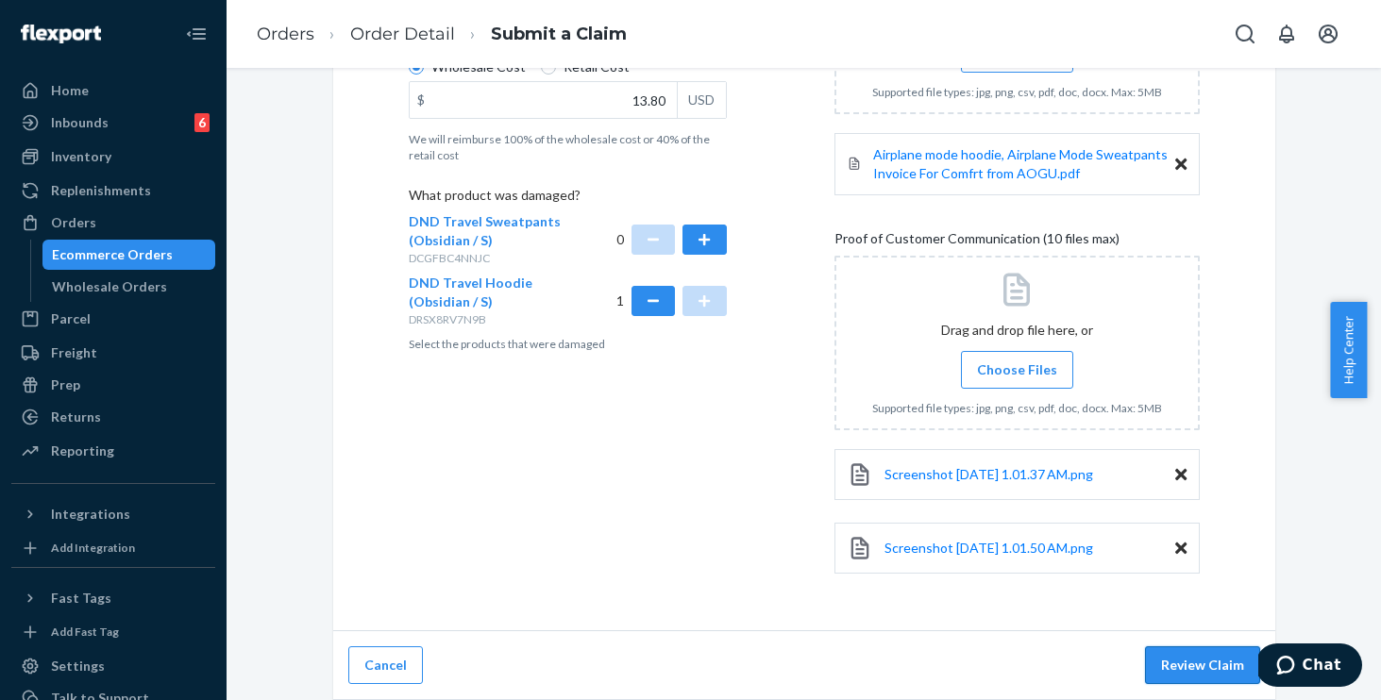
click at [1219, 656] on button "Review Claim" at bounding box center [1202, 665] width 115 height 38
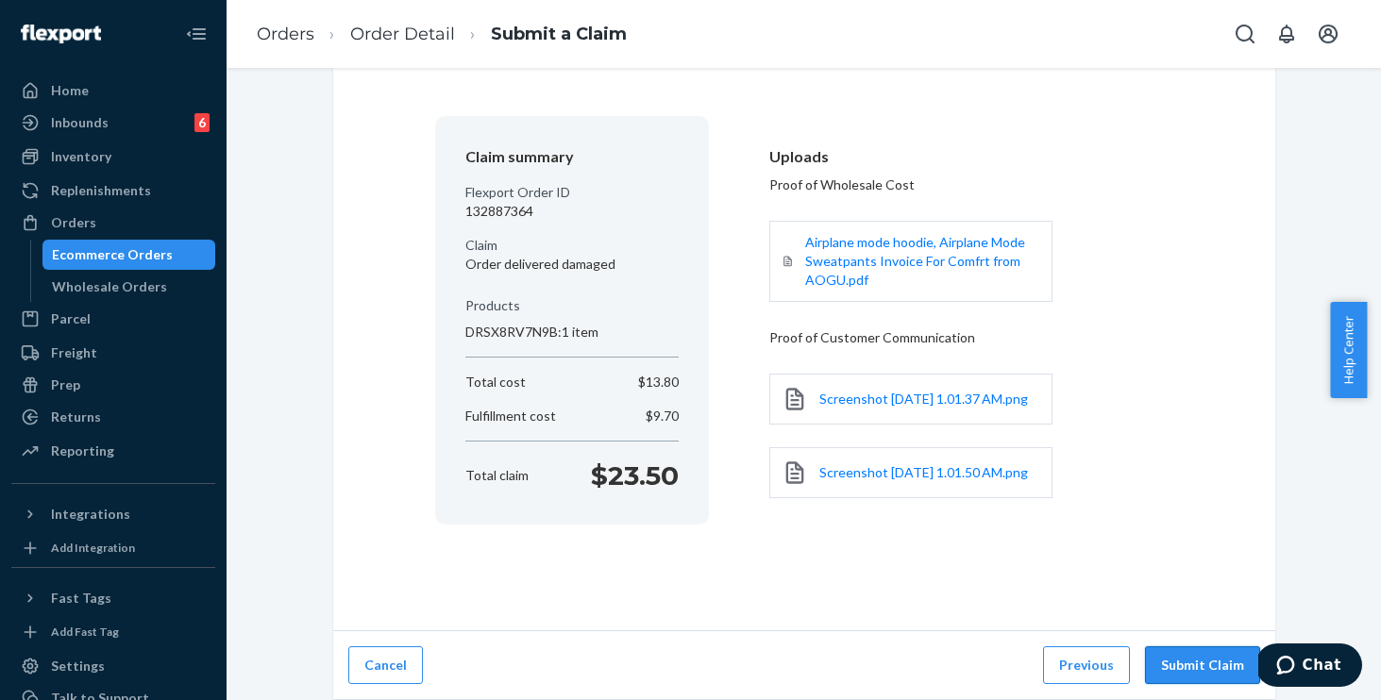
click at [1198, 651] on button "Submit Claim" at bounding box center [1202, 665] width 115 height 38
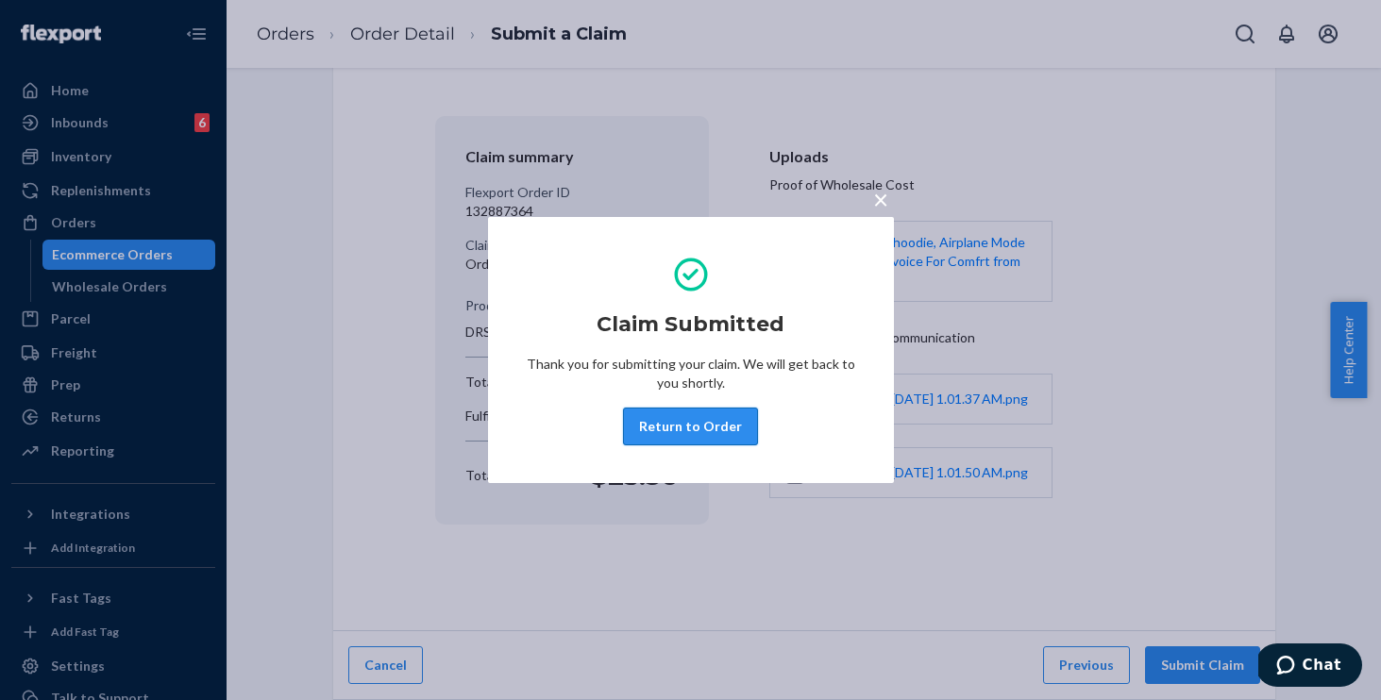
click at [679, 423] on button "Return to Order" at bounding box center [690, 427] width 135 height 38
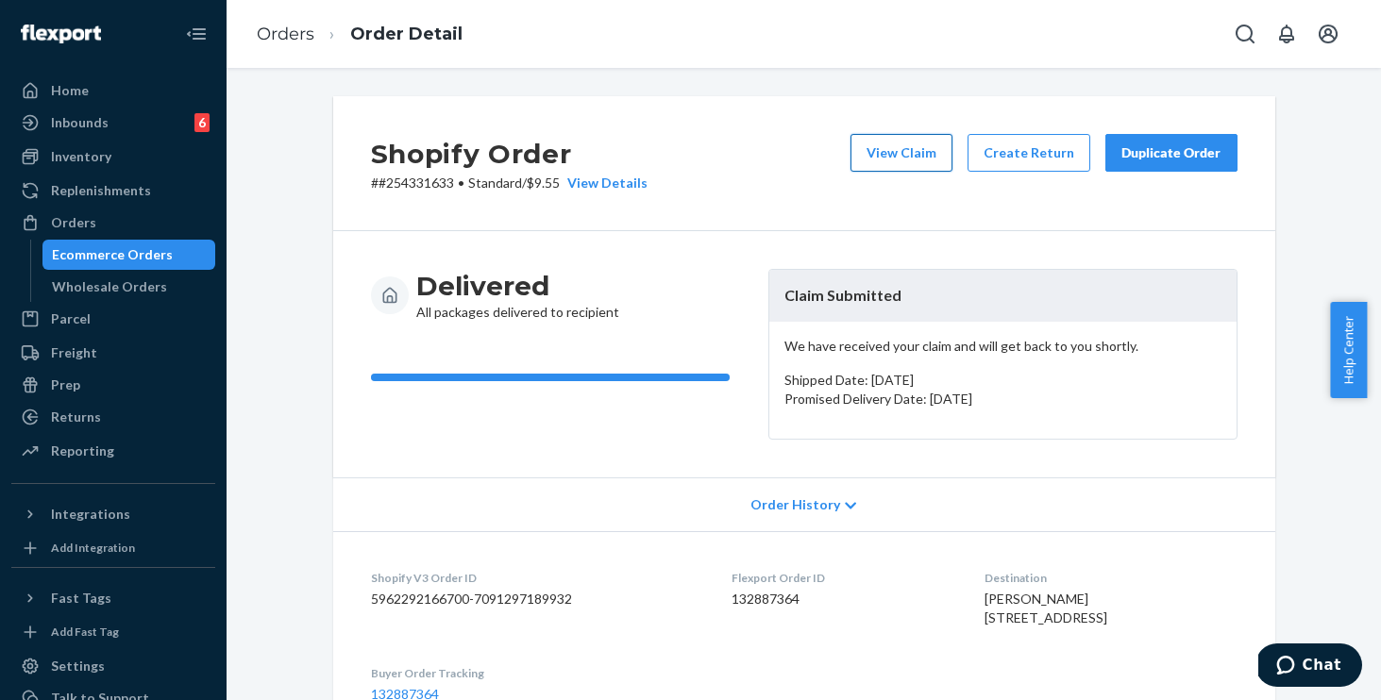
click at [903, 152] on button "View Claim" at bounding box center [901, 153] width 102 height 38
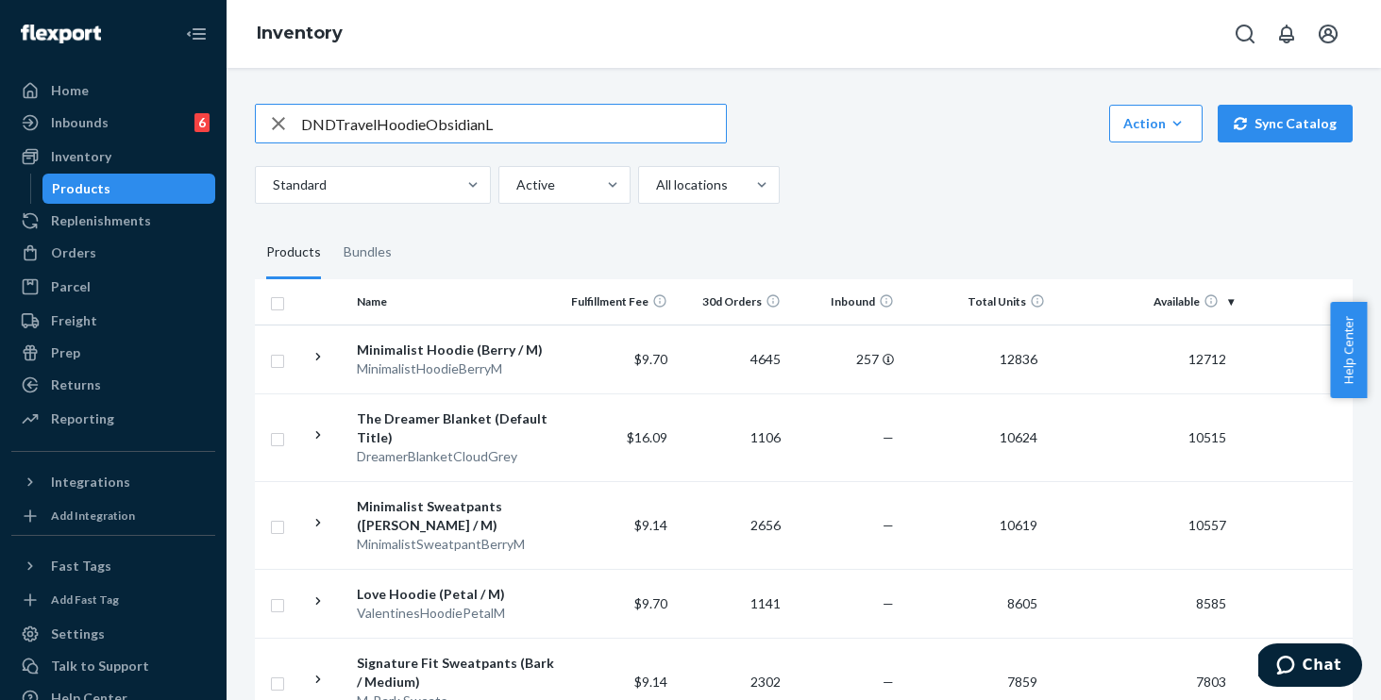
click at [337, 124] on input "DNDTravelHoodieObsidianL" at bounding box center [513, 124] width 425 height 38
click at [378, 121] on input "DND TravelHoodieObsidianL" at bounding box center [513, 124] width 425 height 38
click at [431, 124] on input "DND Travel HoodieObsidianL" at bounding box center [513, 124] width 425 height 38
click at [488, 126] on input "DND Travel Hoodie ObsidianL" at bounding box center [513, 124] width 425 height 38
type input "DND Travel Hoodie Obsidian L"
